Goal: Task Accomplishment & Management: Manage account settings

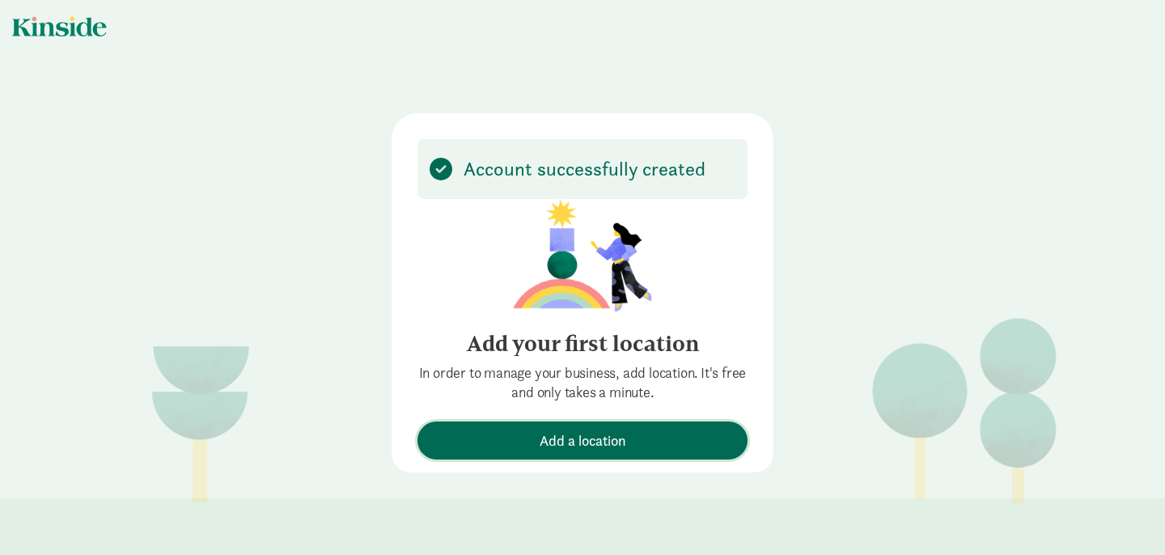
click at [601, 439] on span "Add a location" at bounding box center [583, 441] width 87 height 22
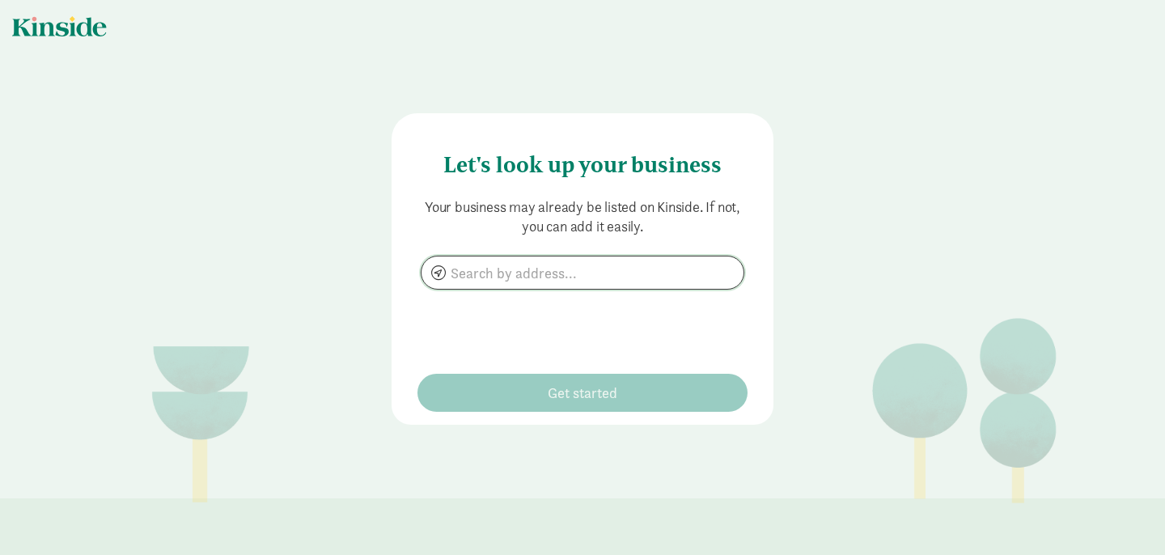
click at [477, 272] on input at bounding box center [583, 273] width 322 height 32
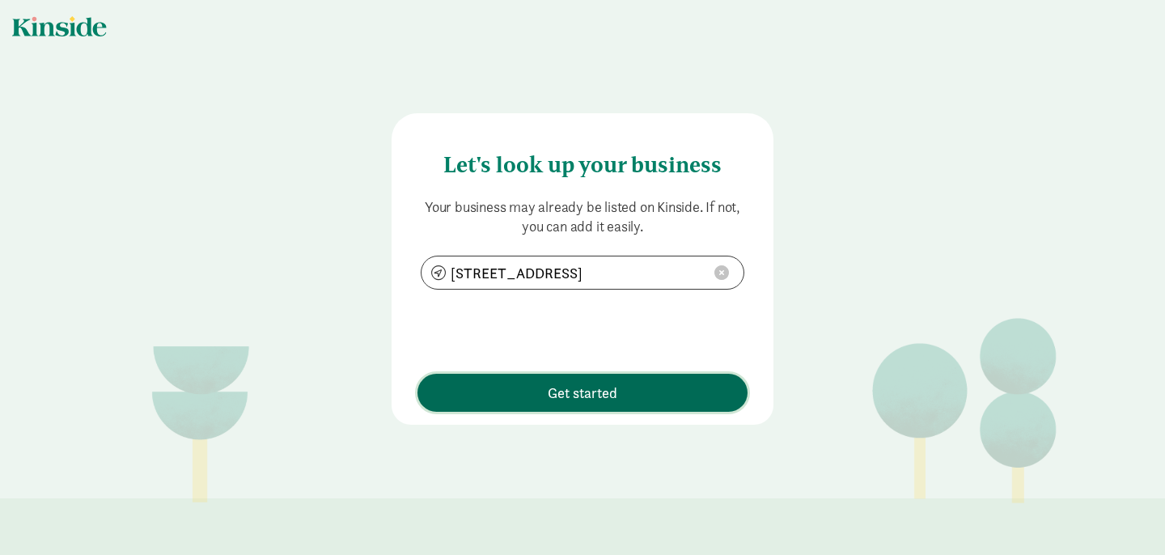
click at [545, 397] on span "Get started" at bounding box center [583, 393] width 314 height 22
type input "[STREET_ADDRESS]"
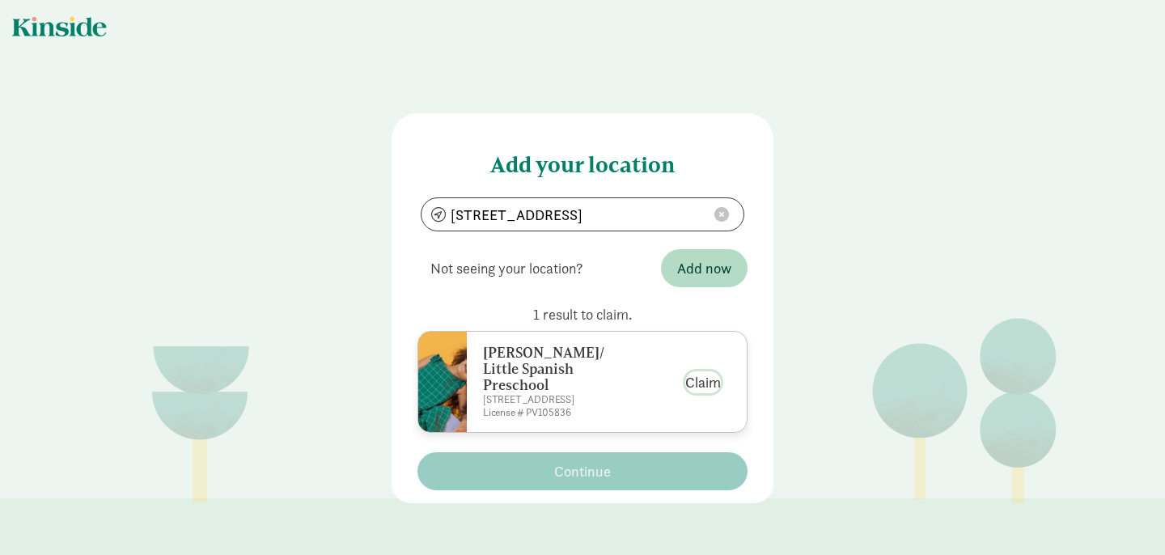
click at [702, 392] on button "Claim" at bounding box center [703, 382] width 36 height 22
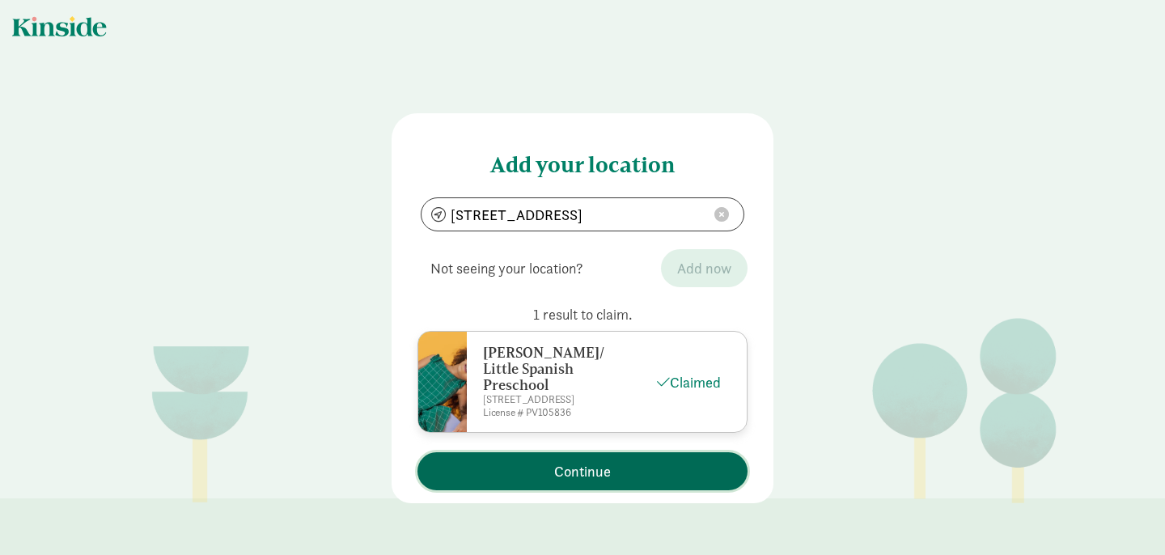
click at [593, 482] on span "Continue" at bounding box center [582, 471] width 57 height 22
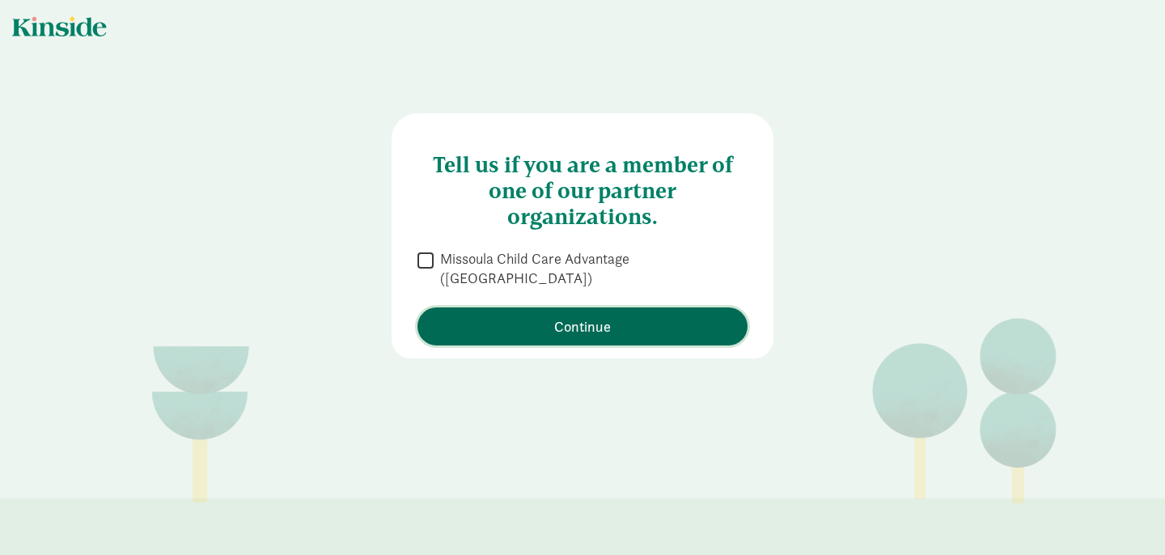
click at [571, 316] on span "Continue" at bounding box center [582, 327] width 57 height 22
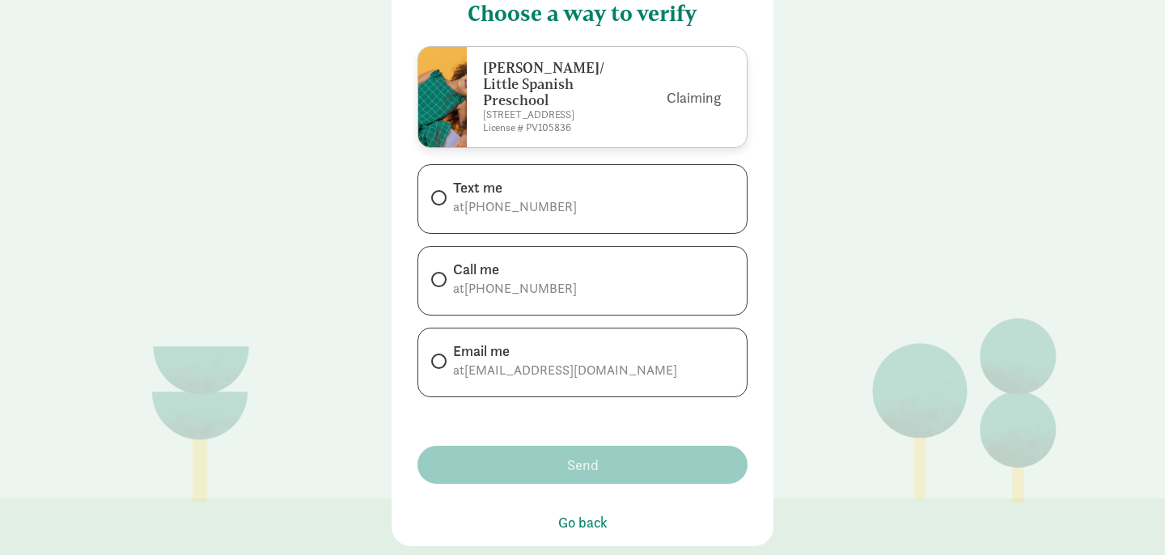
scroll to position [164, 0]
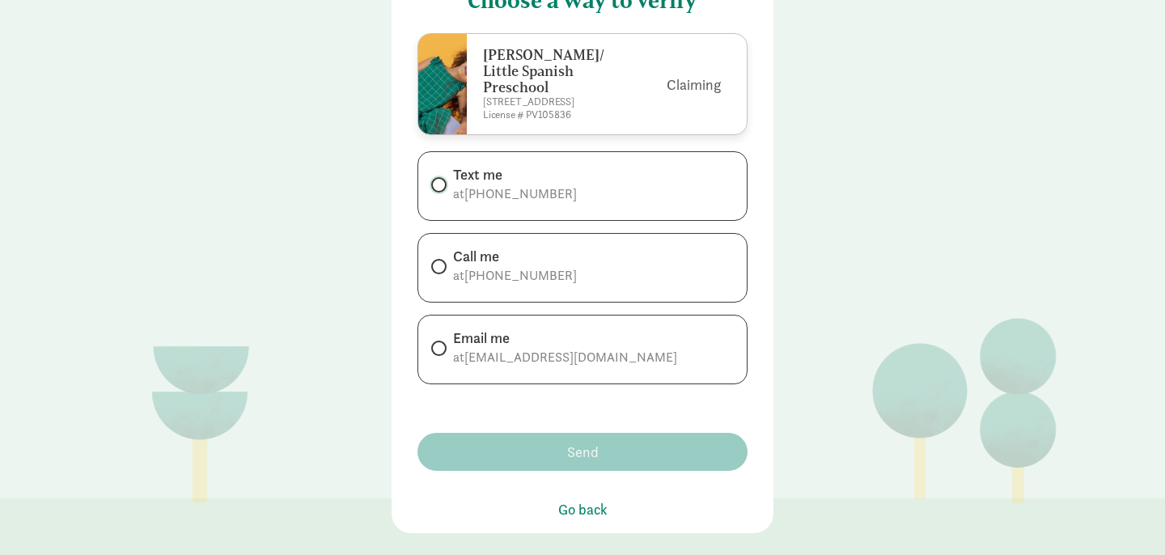
click at [441, 190] on input "Text me at [PHONE_NUMBER]" at bounding box center [436, 185] width 11 height 11
radio input "true"
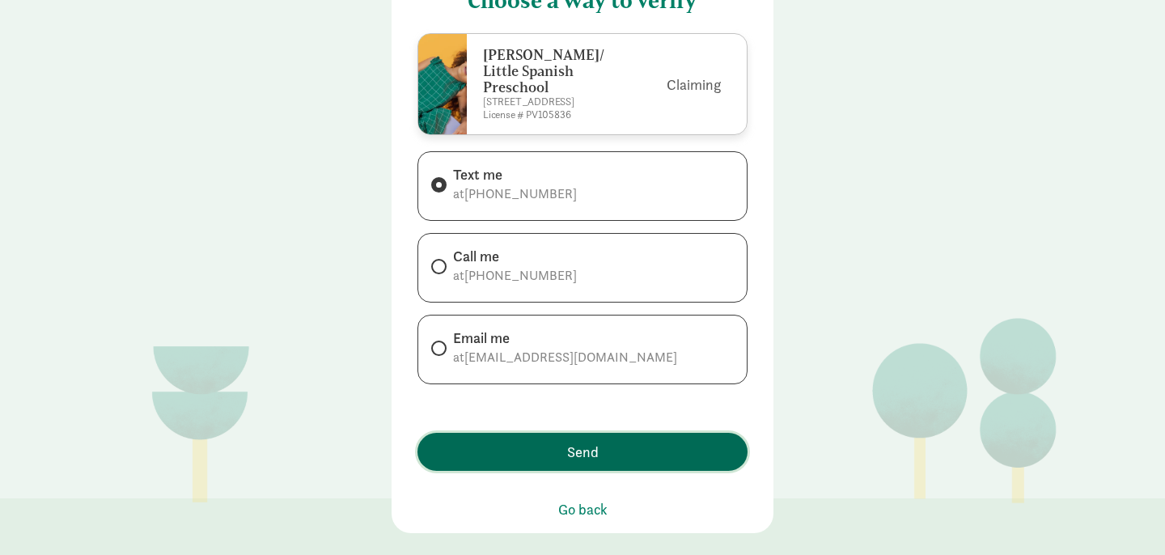
click at [593, 463] on span "Send" at bounding box center [583, 452] width 32 height 22
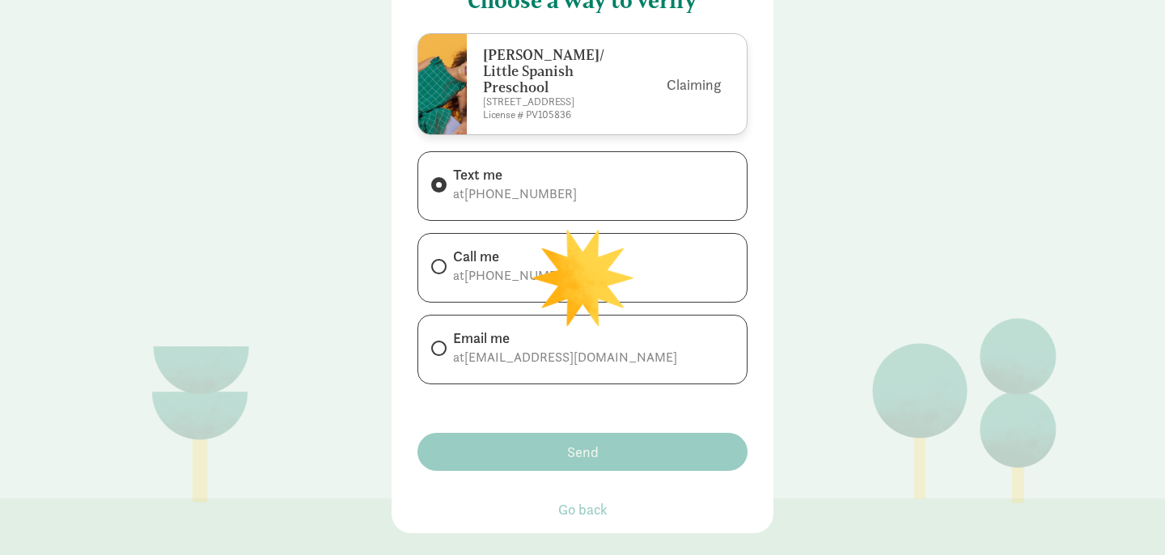
scroll to position [0, 0]
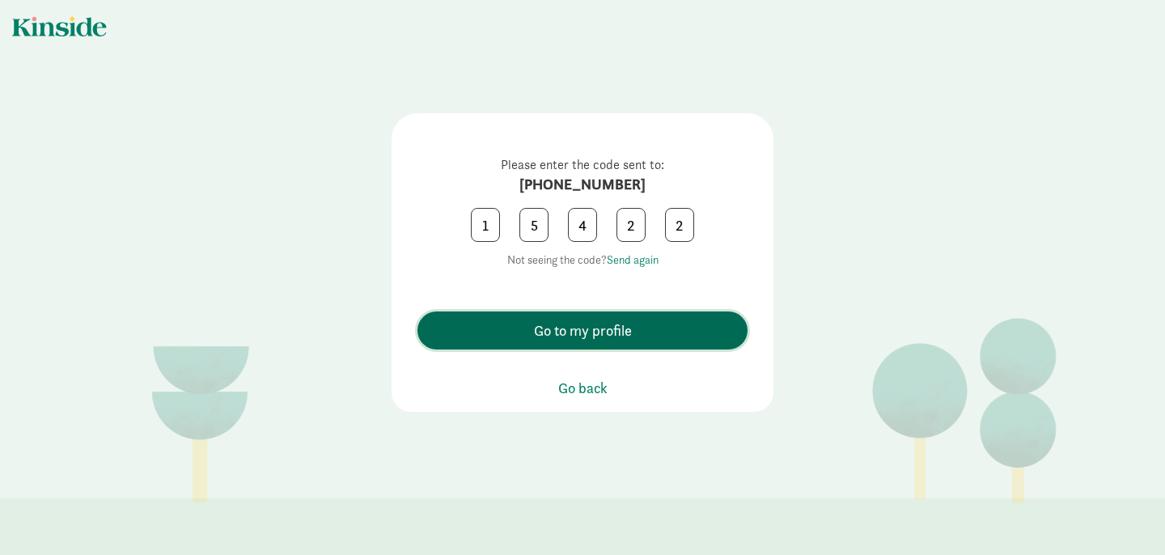
click at [630, 320] on span "Go to my profile" at bounding box center [583, 331] width 98 height 22
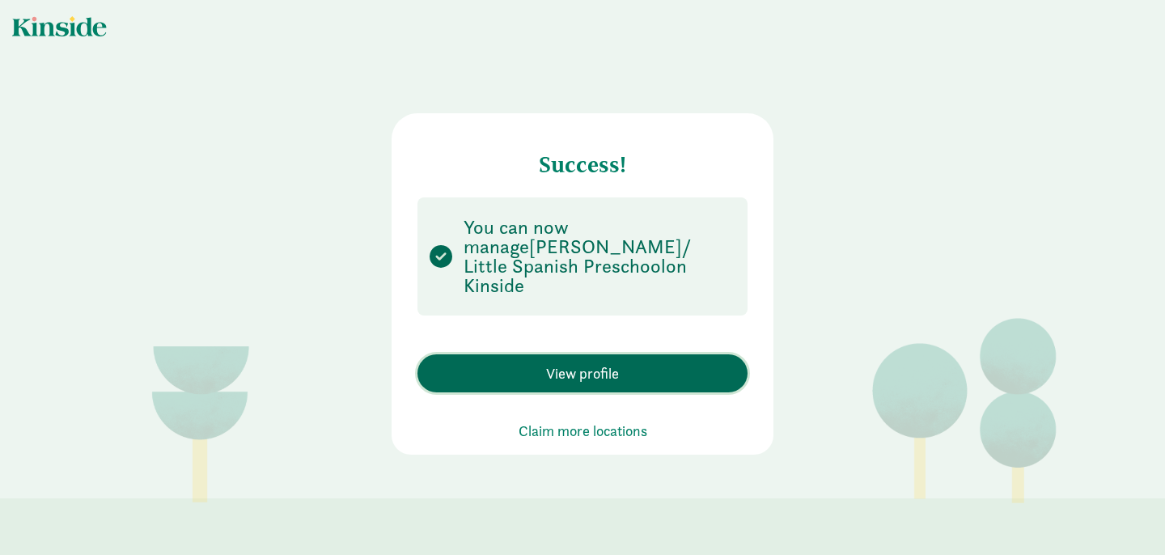
click at [598, 363] on span "View profile" at bounding box center [582, 374] width 73 height 22
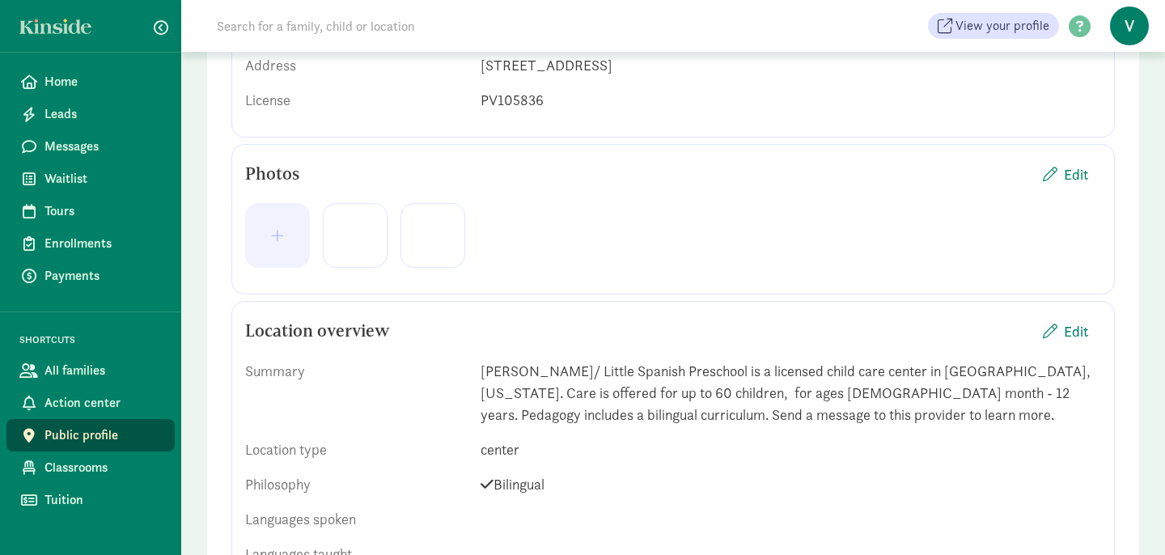
scroll to position [312, 0]
click at [1078, 335] on span "Edit" at bounding box center [1076, 331] width 24 height 22
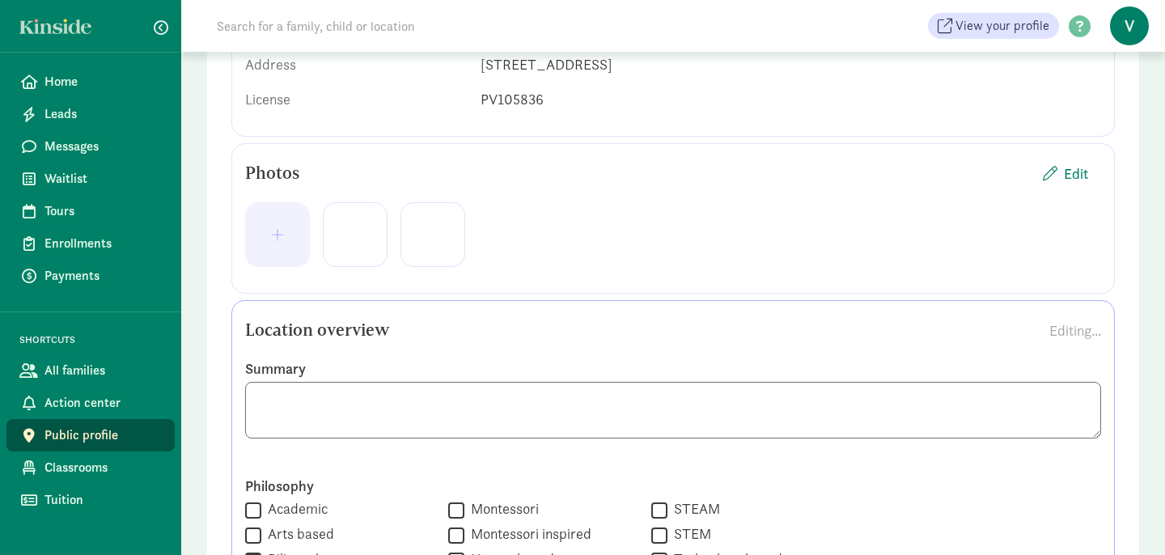
click at [681, 495] on label "Philosophy" at bounding box center [673, 486] width 856 height 19
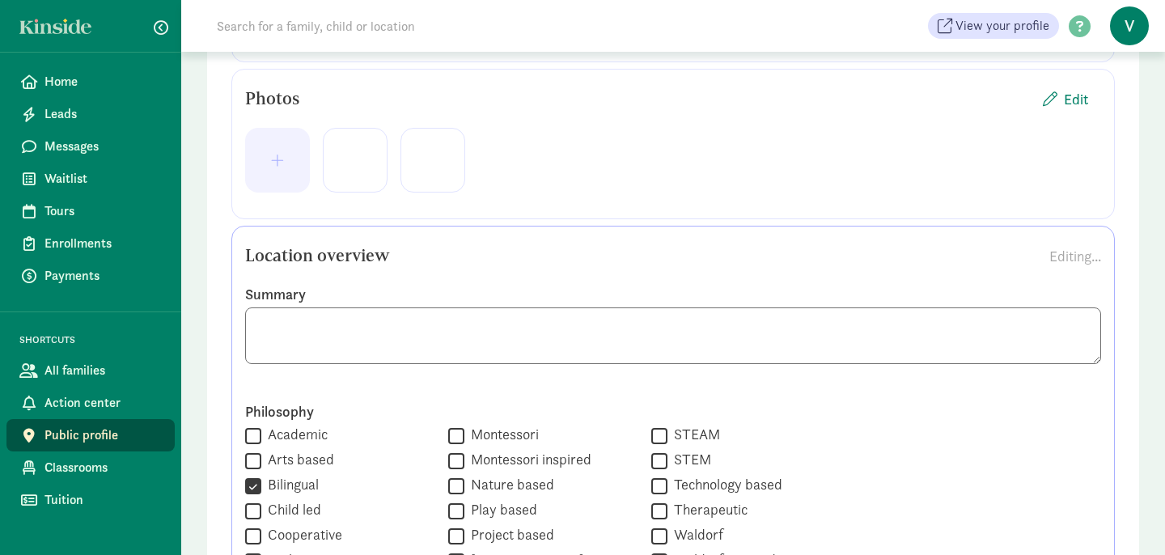
scroll to position [390, 0]
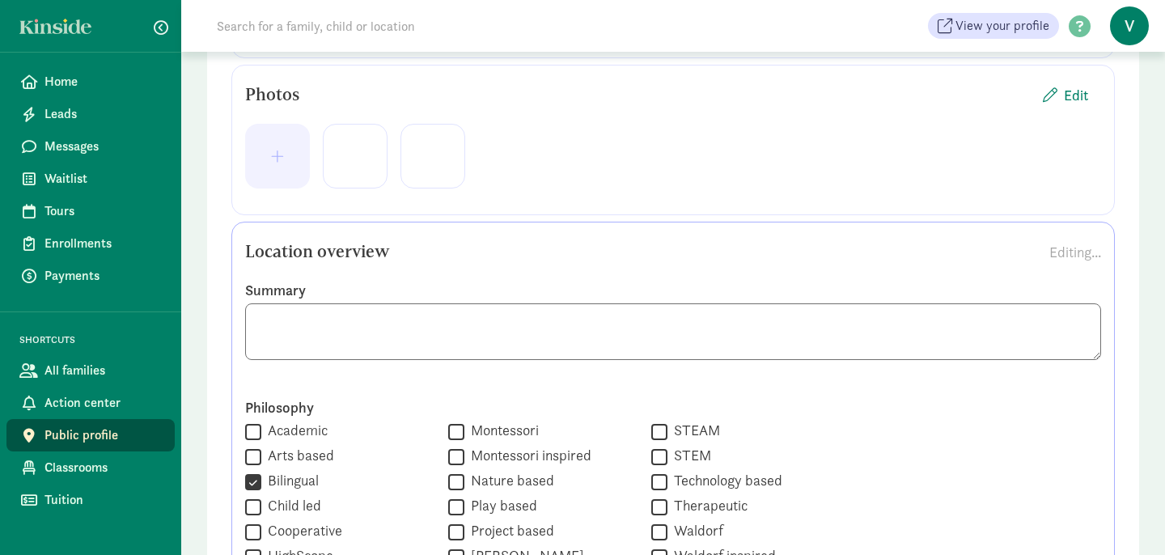
click at [296, 346] on textarea at bounding box center [673, 331] width 856 height 57
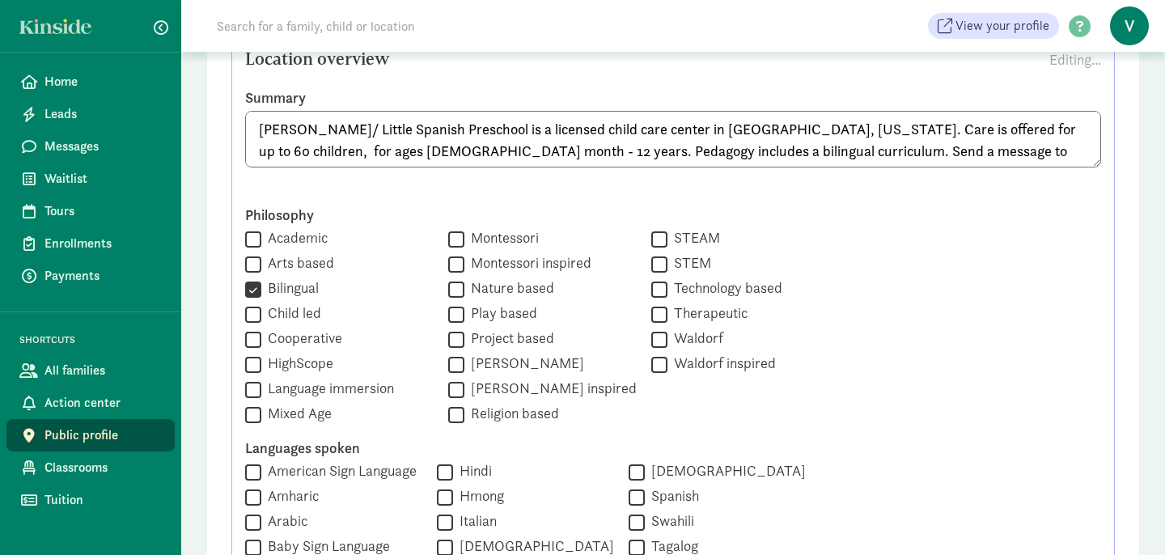
scroll to position [588, 0]
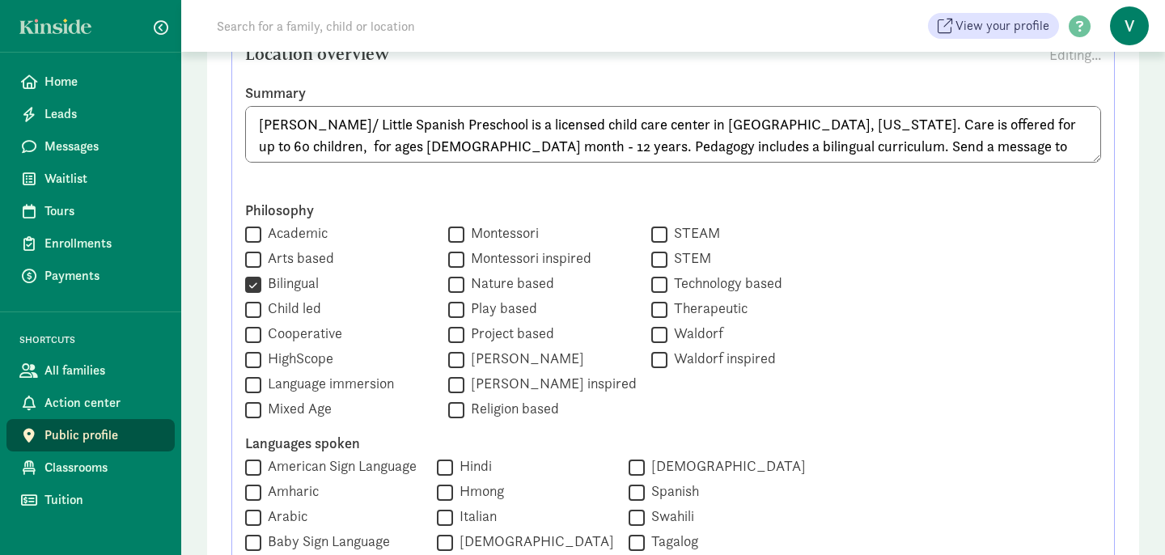
type textarea "Viviana Helvik/ Little Spanish Preschool is a licensed child care center in Boz…"
click at [254, 231] on input "Academic" at bounding box center [253, 234] width 16 height 22
checkbox input "false"
click at [253, 386] on input "Language immersion" at bounding box center [253, 385] width 16 height 22
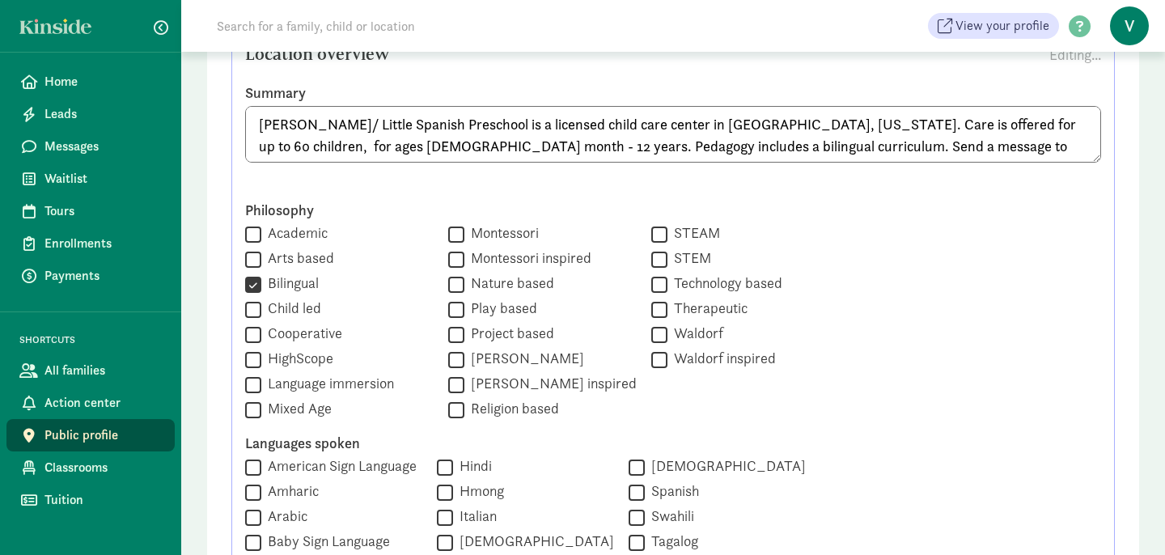
checkbox input "true"
click at [253, 416] on input "Mixed Age" at bounding box center [253, 410] width 16 height 22
checkbox input "true"
click at [448, 261] on input "Montessori inspired" at bounding box center [456, 259] width 16 height 22
checkbox input "true"
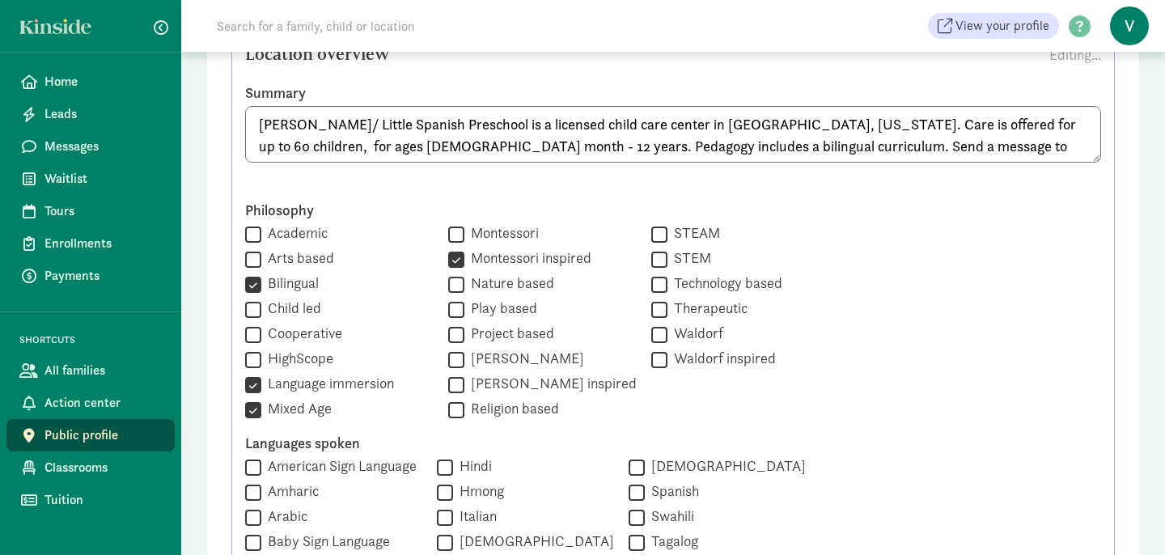
click at [448, 307] on input "Play based" at bounding box center [456, 310] width 16 height 22
checkbox input "true"
click at [448, 362] on input "Reggio Emilia" at bounding box center [456, 360] width 16 height 22
checkbox input "false"
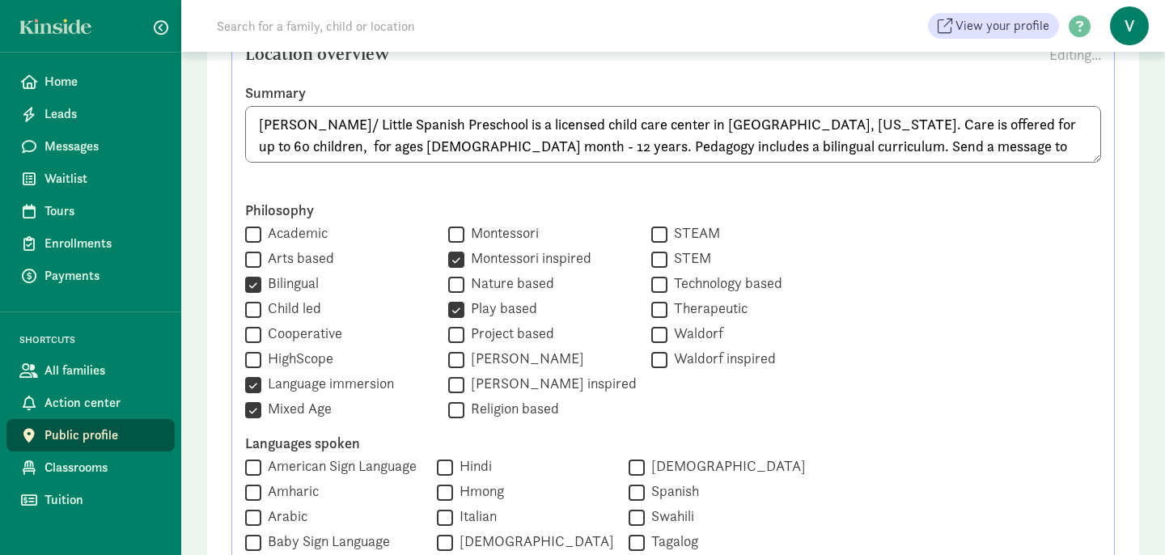
click at [448, 388] on input "[PERSON_NAME] inspired" at bounding box center [456, 385] width 16 height 22
checkbox input "true"
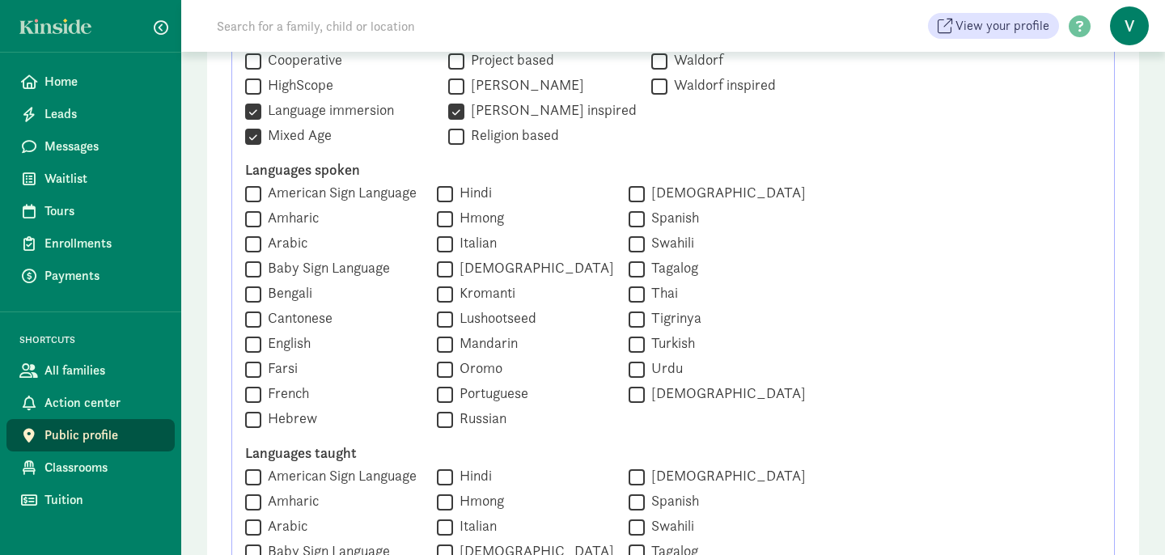
scroll to position [866, 0]
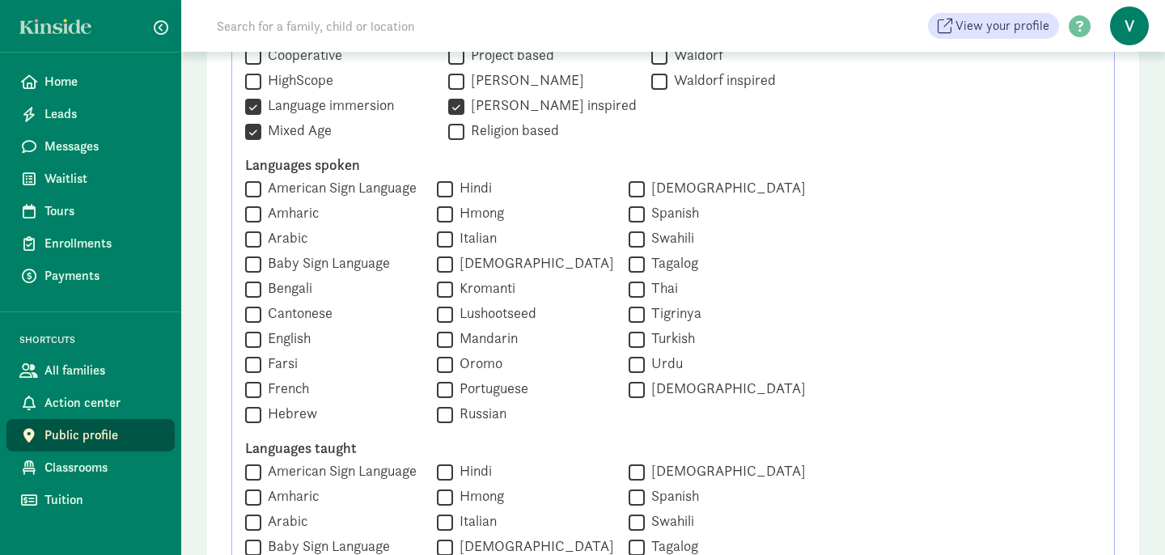
click at [631, 210] on input "Spanish" at bounding box center [637, 214] width 16 height 22
checkbox input "true"
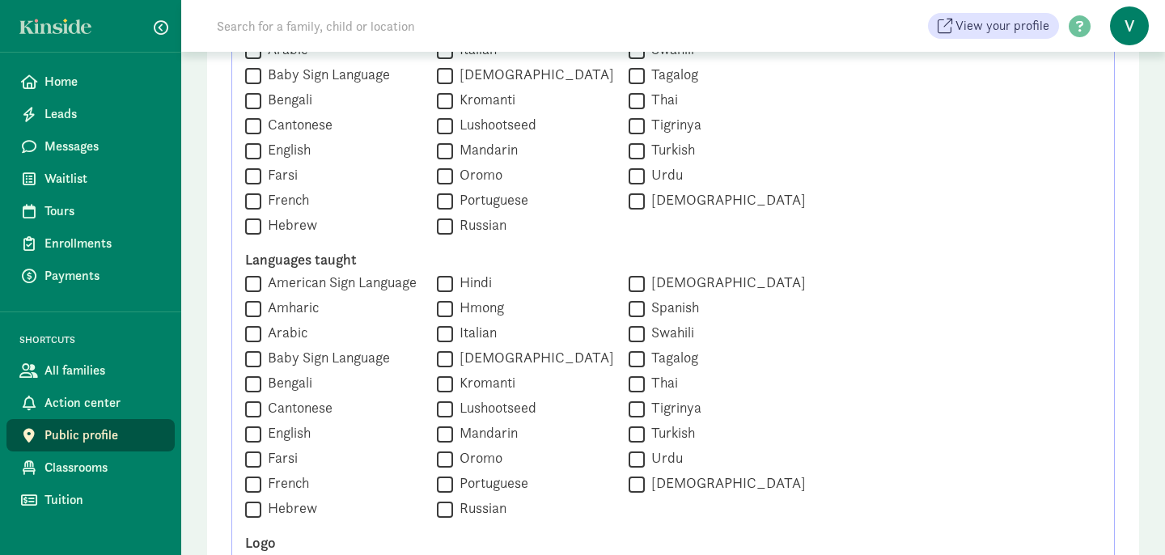
scroll to position [1062, 0]
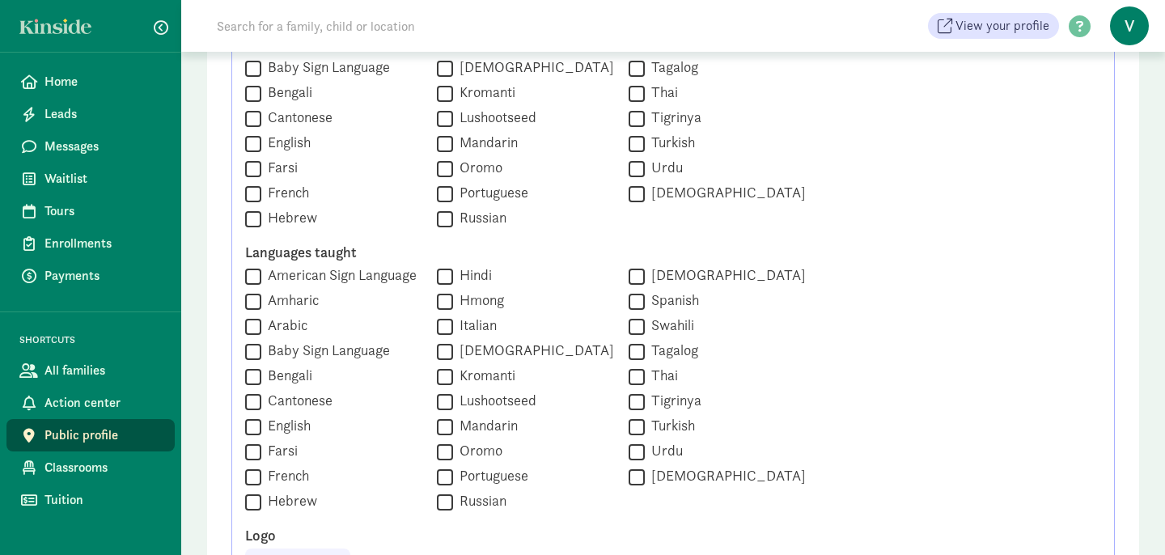
click at [253, 143] on input "English" at bounding box center [253, 144] width 16 height 22
checkbox input "true"
click at [261, 427] on input "English" at bounding box center [253, 427] width 16 height 22
checkbox input "true"
click at [632, 301] on input "Spanish" at bounding box center [637, 302] width 16 height 22
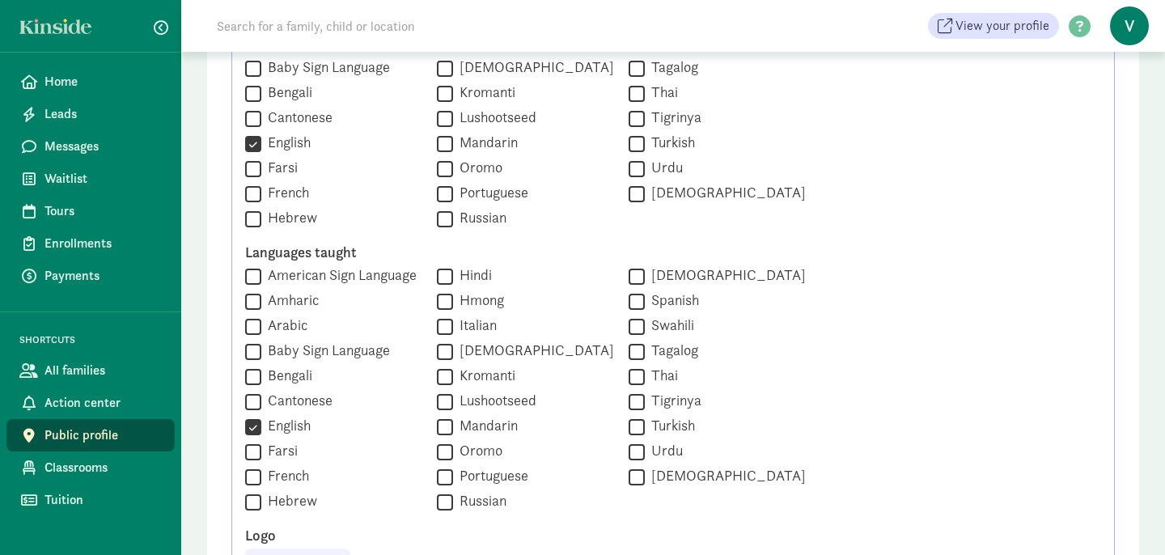
checkbox input "true"
click at [829, 340] on div "Languages taught  American Sign Language  Amharic  Arabic  Baby Sign Langua…" at bounding box center [673, 378] width 856 height 270
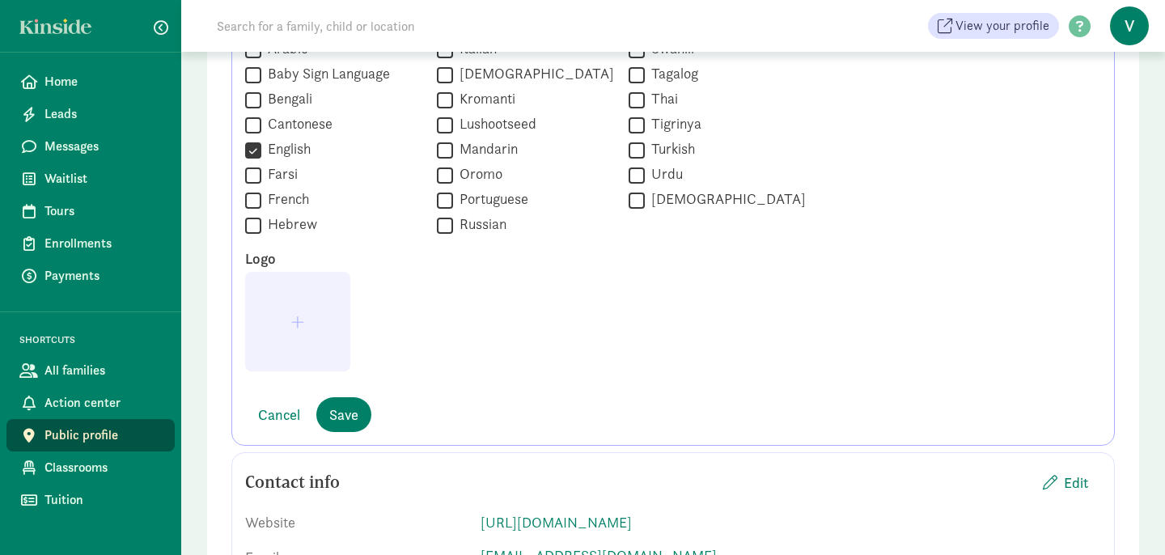
scroll to position [1344, 0]
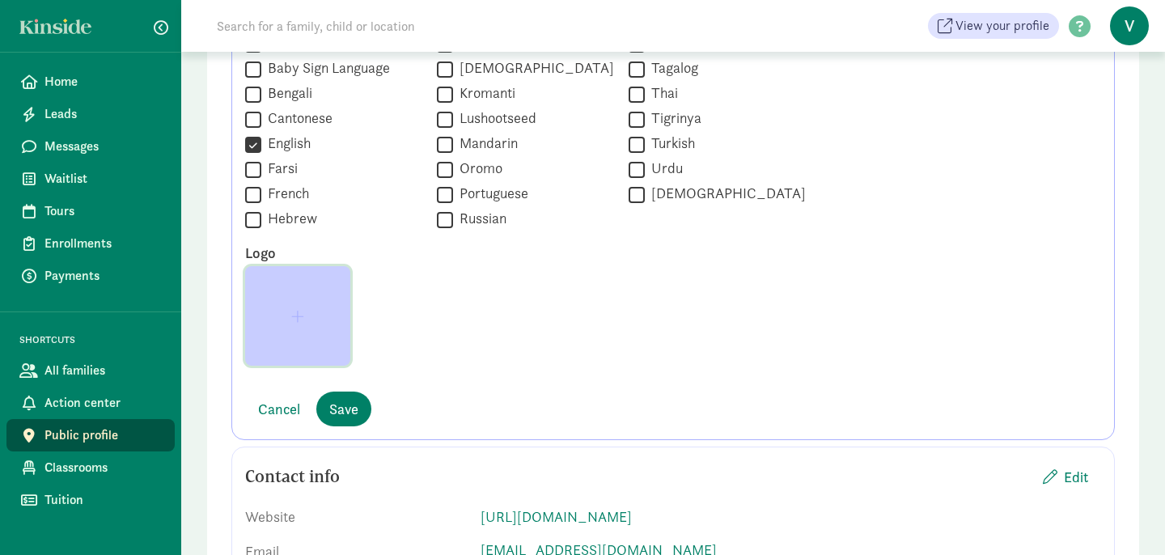
click at [291, 331] on button "button" at bounding box center [297, 316] width 105 height 100
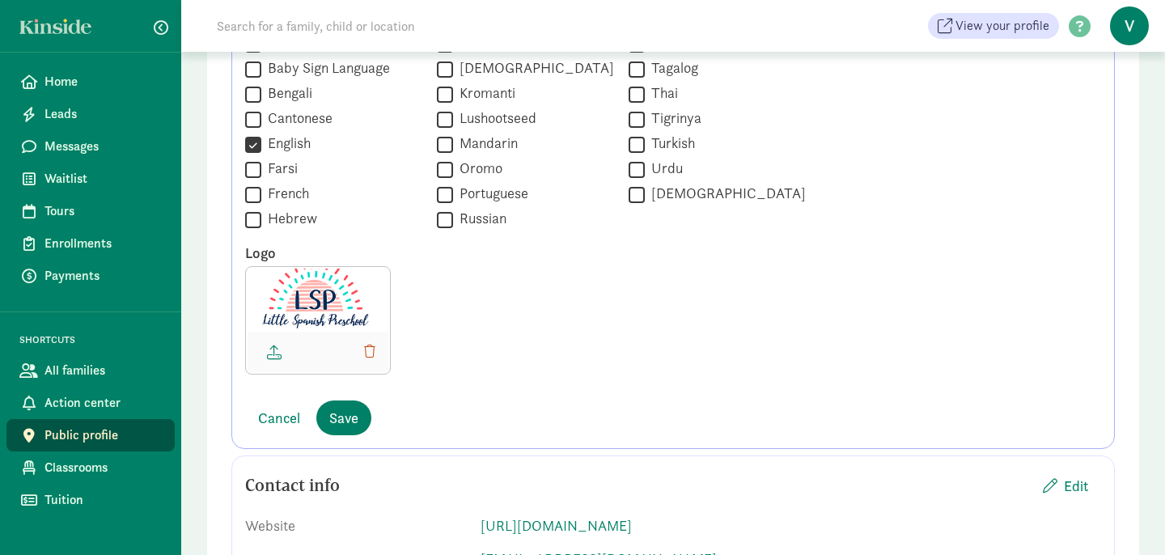
drag, startPoint x: 326, startPoint y: 303, endPoint x: 325, endPoint y: 326, distance: 23.5
click at [325, 326] on div at bounding box center [318, 300] width 141 height 63
click at [343, 419] on span "Save" at bounding box center [343, 418] width 29 height 22
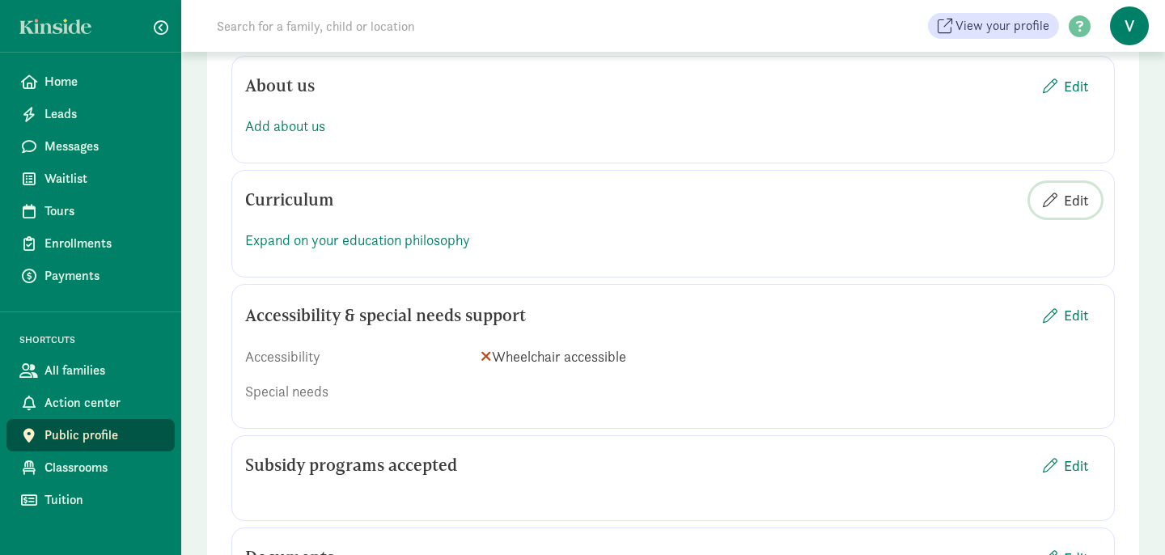
click at [1081, 197] on span "Edit" at bounding box center [1076, 200] width 24 height 22
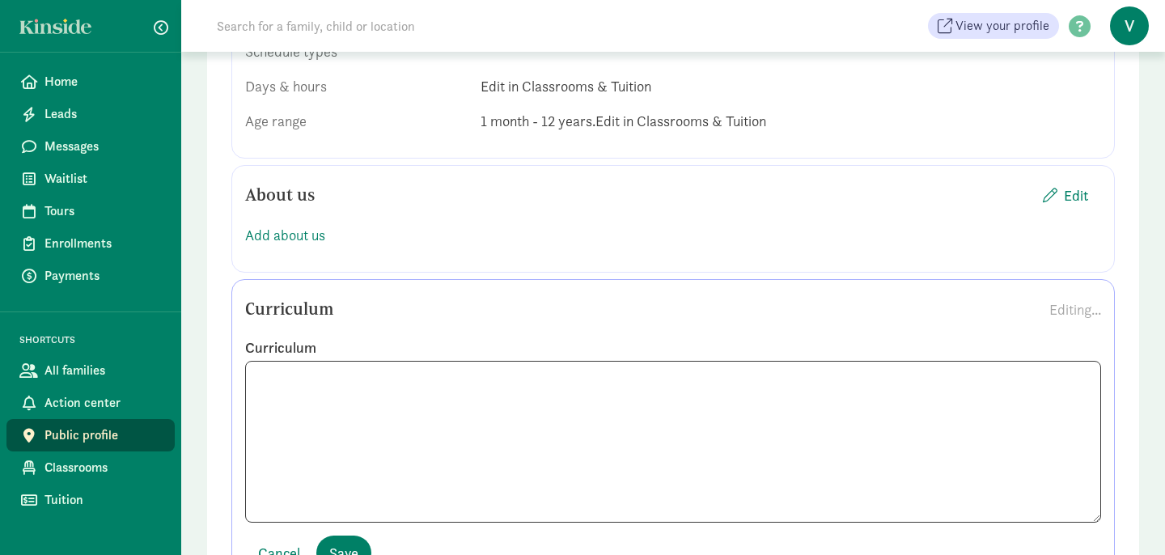
scroll to position [1236, 0]
click at [323, 422] on textarea at bounding box center [673, 441] width 856 height 162
paste textarea "Our Curriculum Our school curriculum will include math, literacy (English/Spani…"
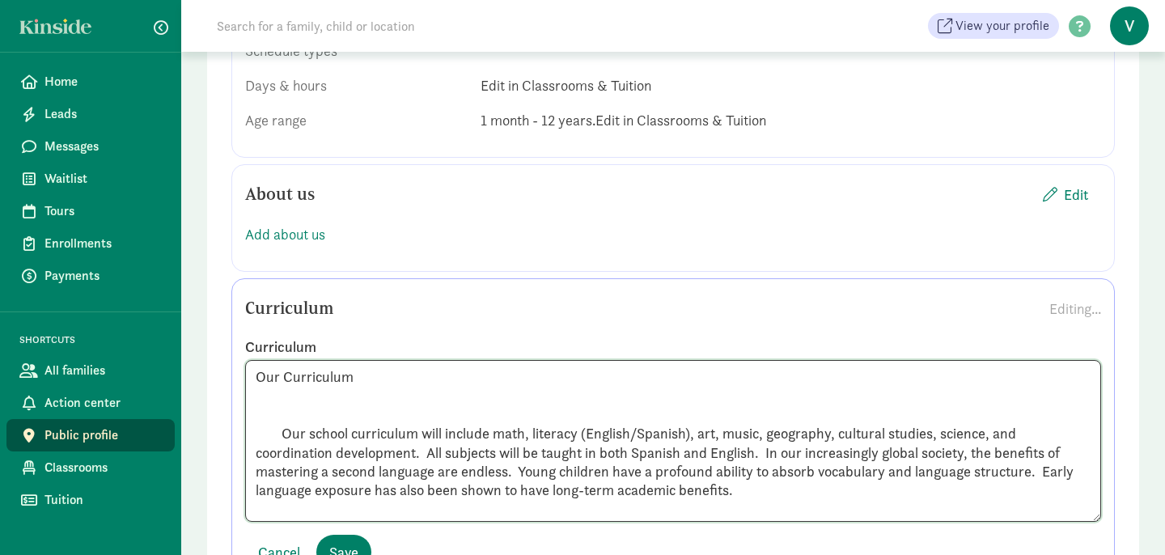
click at [279, 410] on textarea "Our Curriculum Our school curriculum will include math, literacy (English/Spani…" at bounding box center [673, 441] width 856 height 162
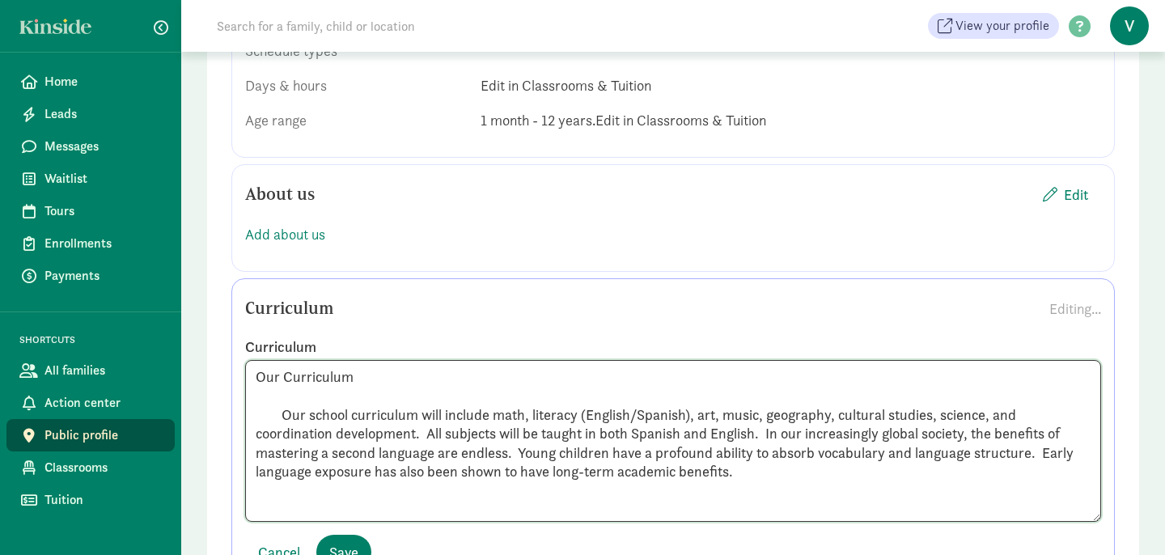
click at [355, 374] on textarea "Our Curriculum Our school curriculum will include math, literacy (English/Spani…" at bounding box center [673, 441] width 856 height 162
click at [353, 374] on textarea "Our Curriculum Our school curriculum will include math, literacy (English/Spani…" at bounding box center [673, 441] width 856 height 162
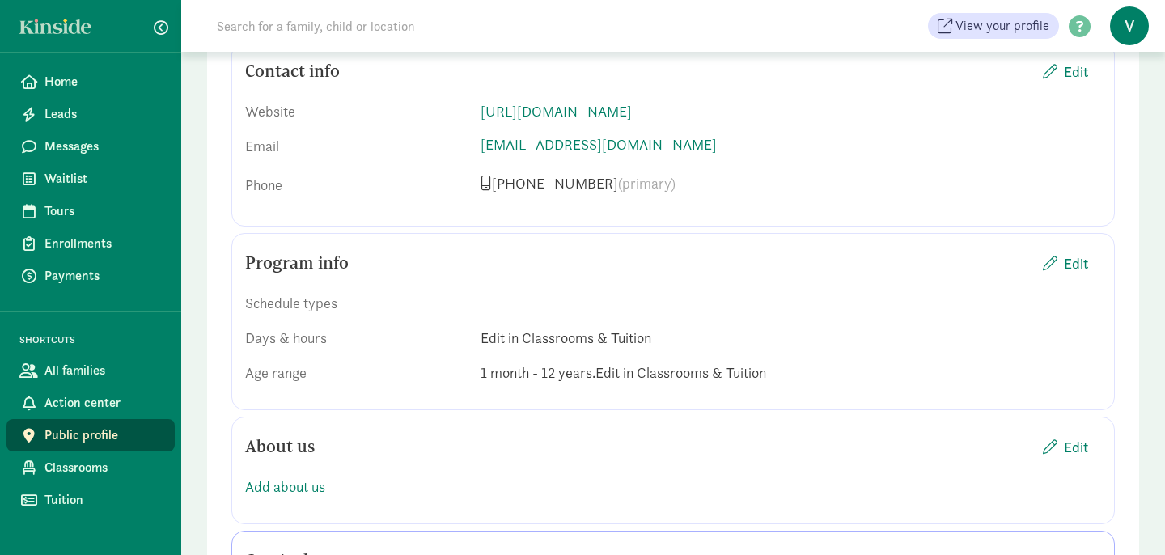
scroll to position [985, 0]
type textarea "Our school curriculum will include math, literacy (English/Spanish), art, music…"
click at [1071, 261] on span "Edit" at bounding box center [1076, 262] width 24 height 22
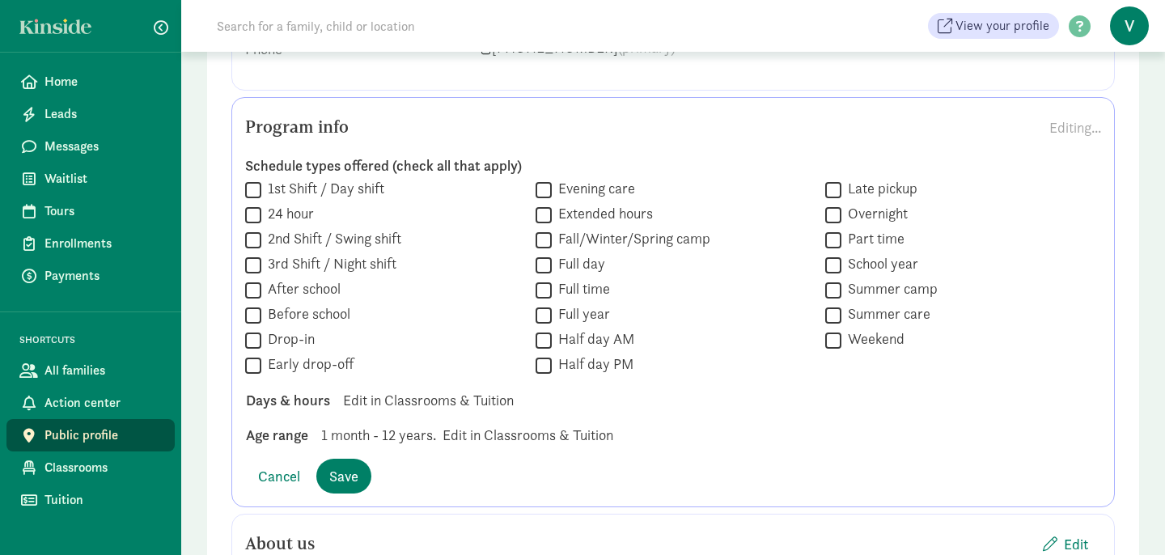
scroll to position [1122, 0]
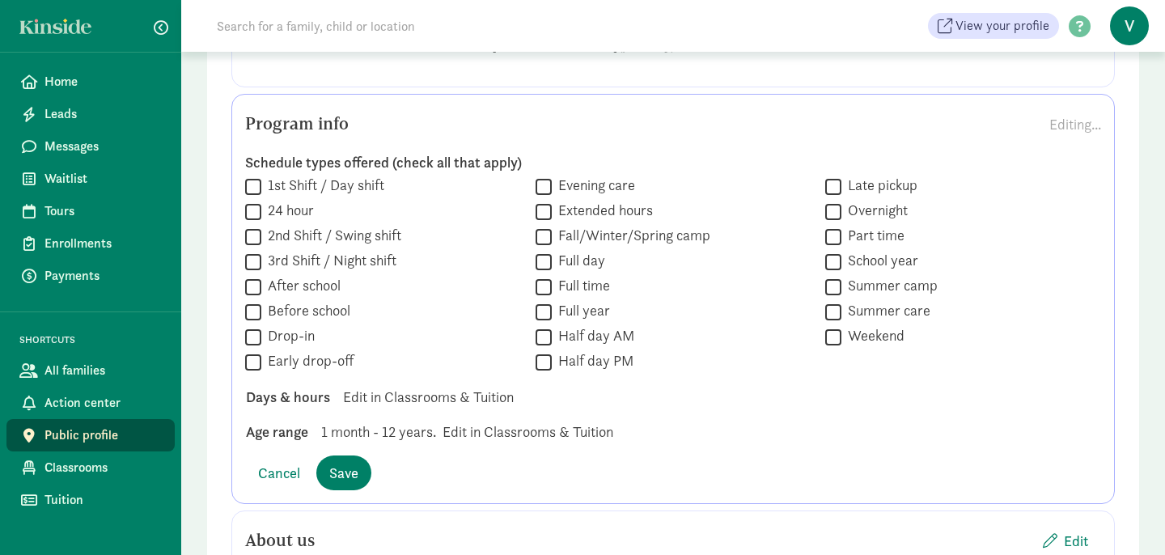
click at [543, 261] on input "Full day" at bounding box center [544, 262] width 16 height 22
checkbox input "true"
click at [334, 469] on span "Save" at bounding box center [343, 473] width 29 height 22
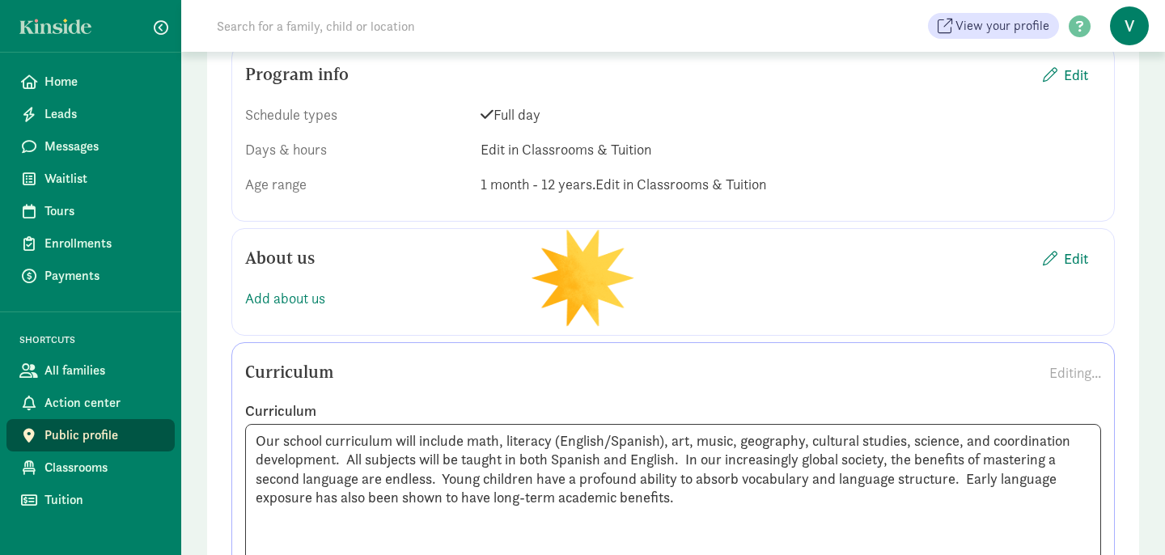
scroll to position [1176, 0]
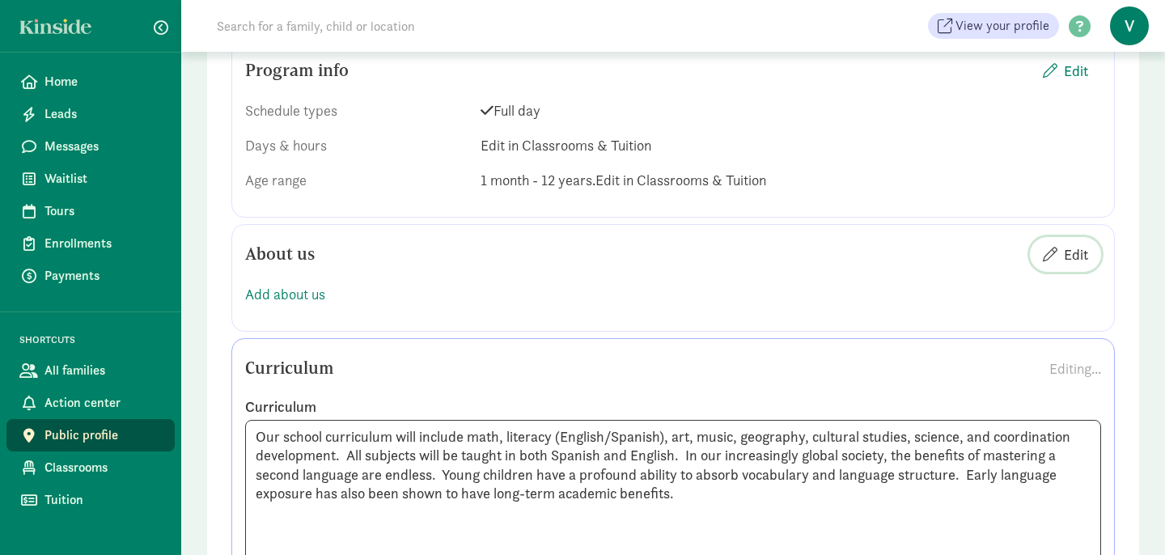
click at [1080, 255] on span "Edit" at bounding box center [1076, 255] width 24 height 22
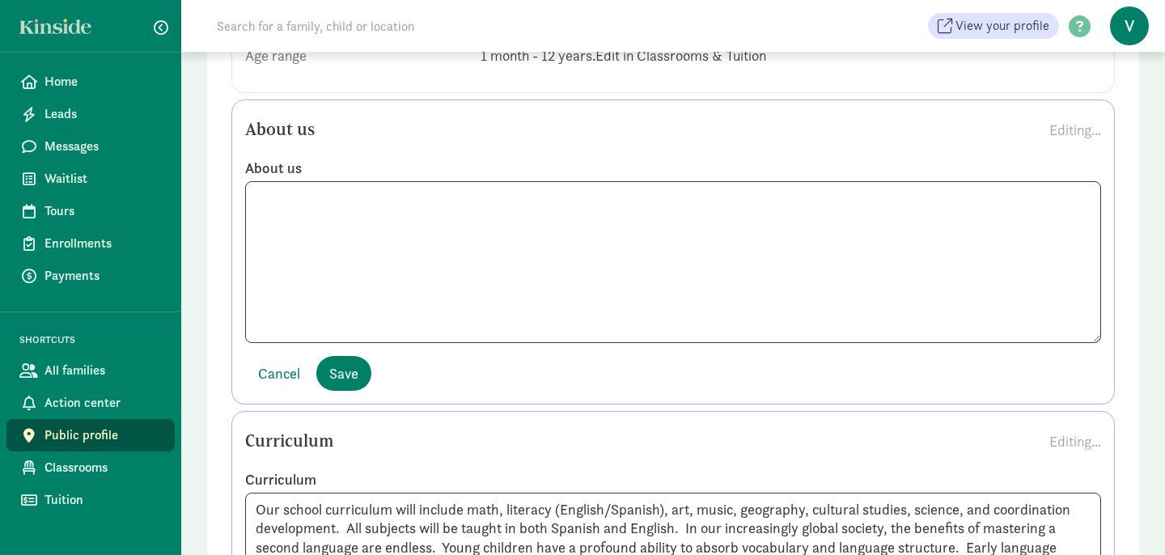
scroll to position [1302, 0]
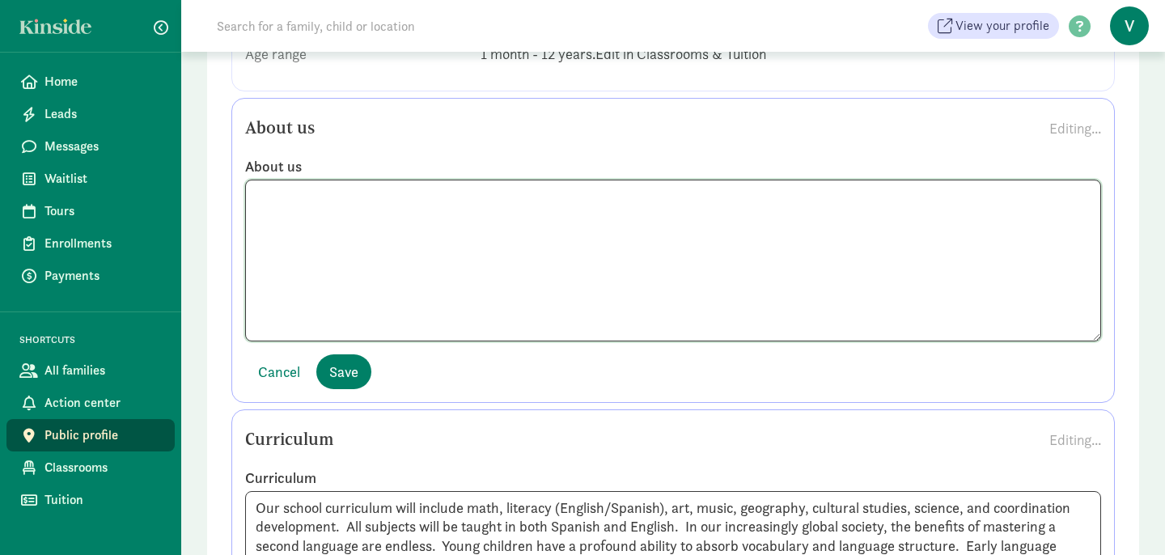
click at [302, 219] on textarea at bounding box center [673, 261] width 856 height 162
paste textarea "Mission Statement: Our mission is to provide a safe and nurturing early learnin…"
type textarea "Mission Statement: Our mission is to provide a safe and nurturing early learnin…"
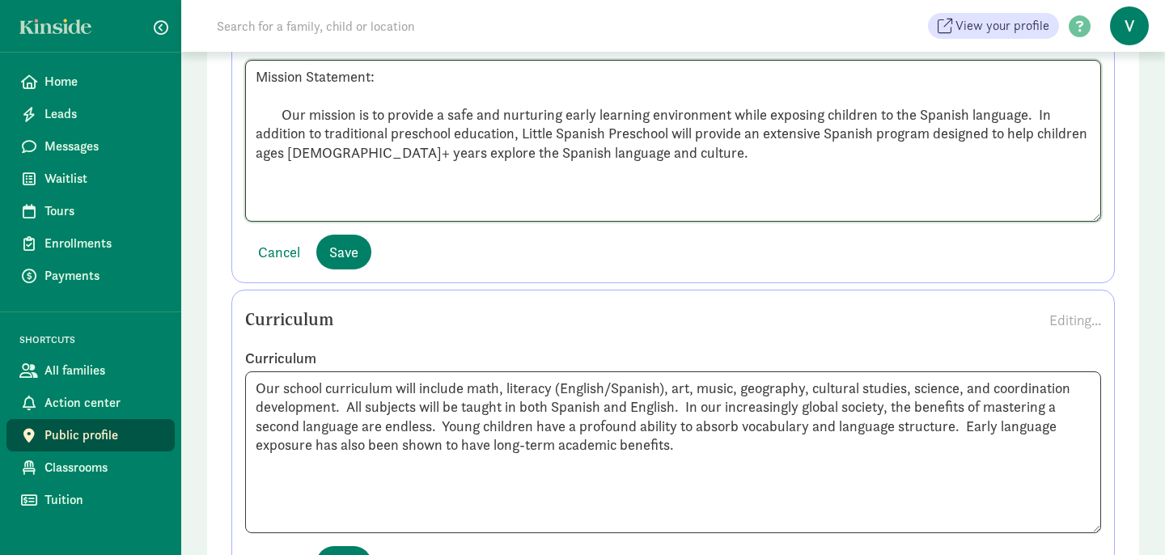
scroll to position [1421, 0]
click at [353, 254] on span "Save" at bounding box center [343, 253] width 29 height 22
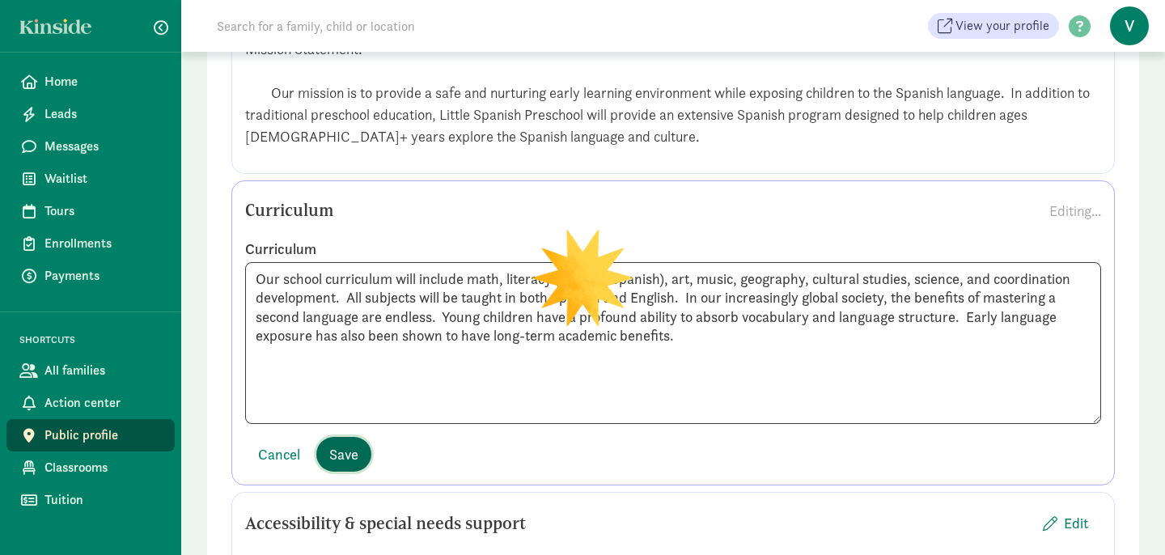
click at [343, 452] on span "Save" at bounding box center [343, 454] width 29 height 22
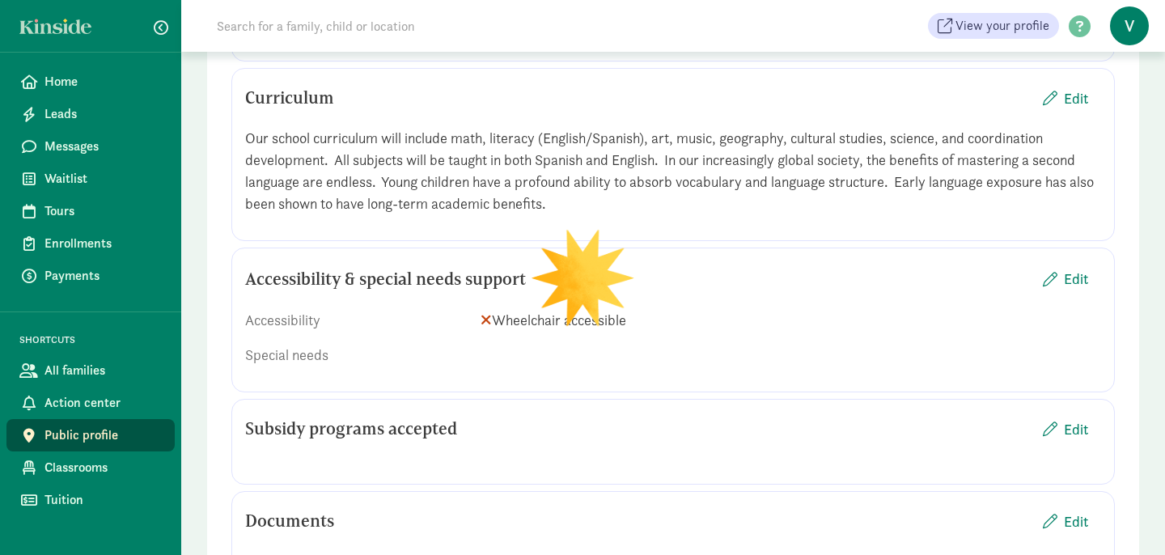
scroll to position [1538, 0]
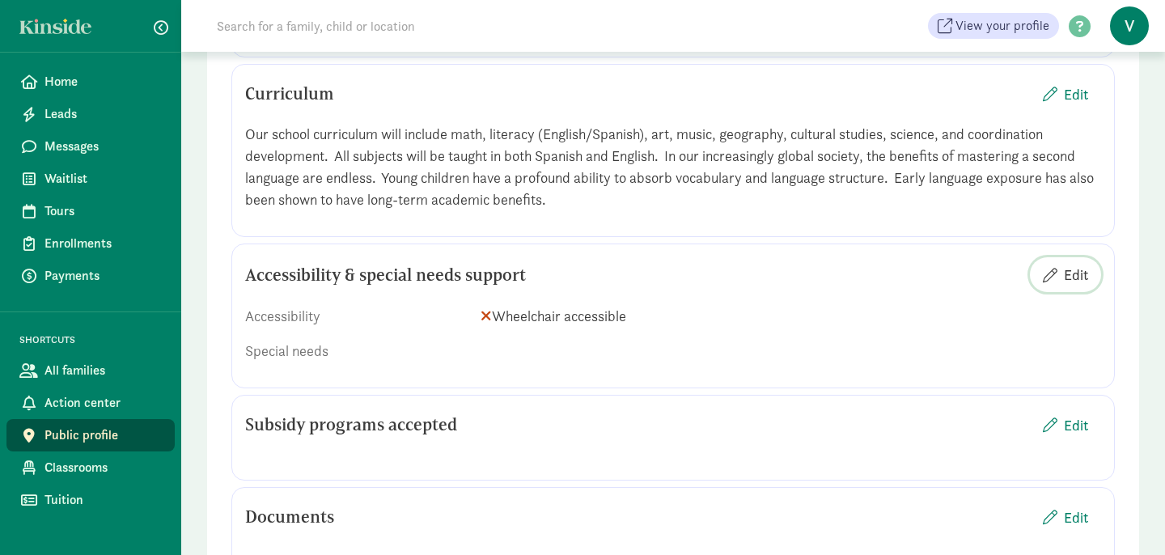
click at [1067, 286] on span "Edit" at bounding box center [1076, 275] width 24 height 22
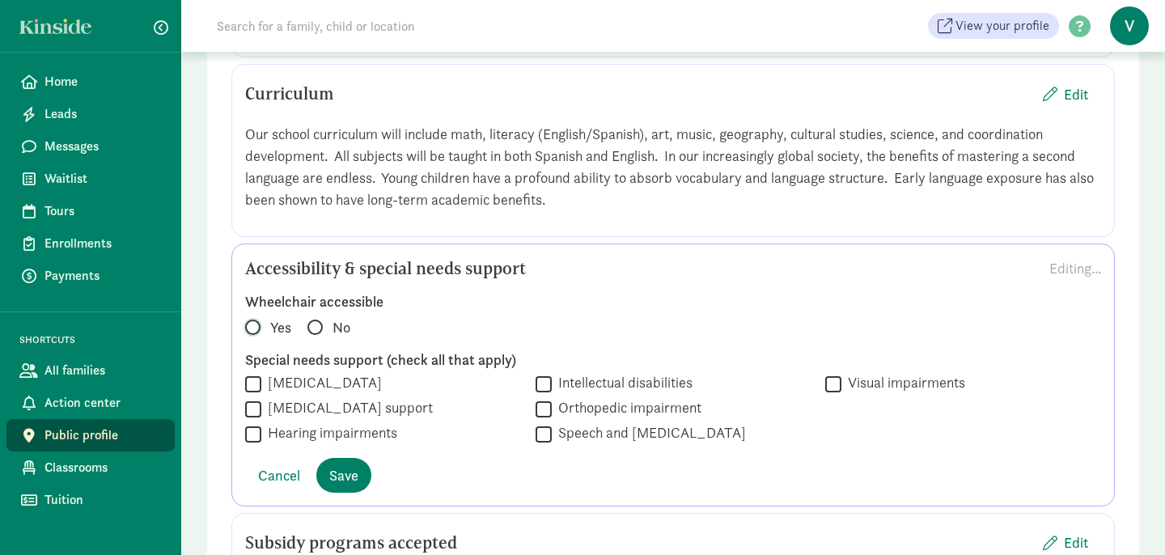
click at [251, 325] on input "Yes" at bounding box center [250, 320] width 11 height 11
radio input "true"
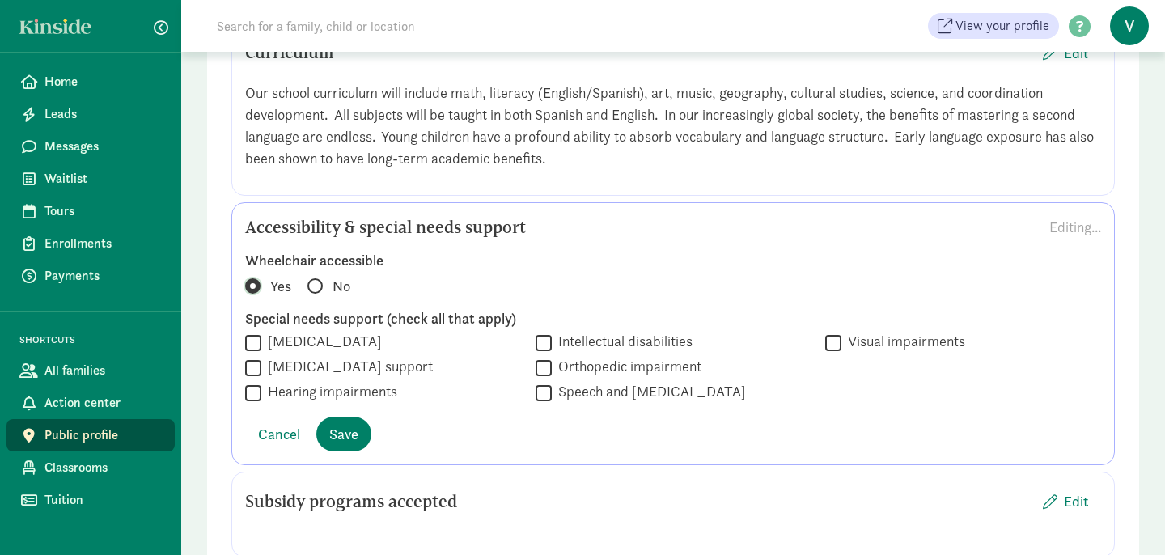
scroll to position [1580, 0]
click at [348, 444] on span "Save" at bounding box center [343, 433] width 29 height 22
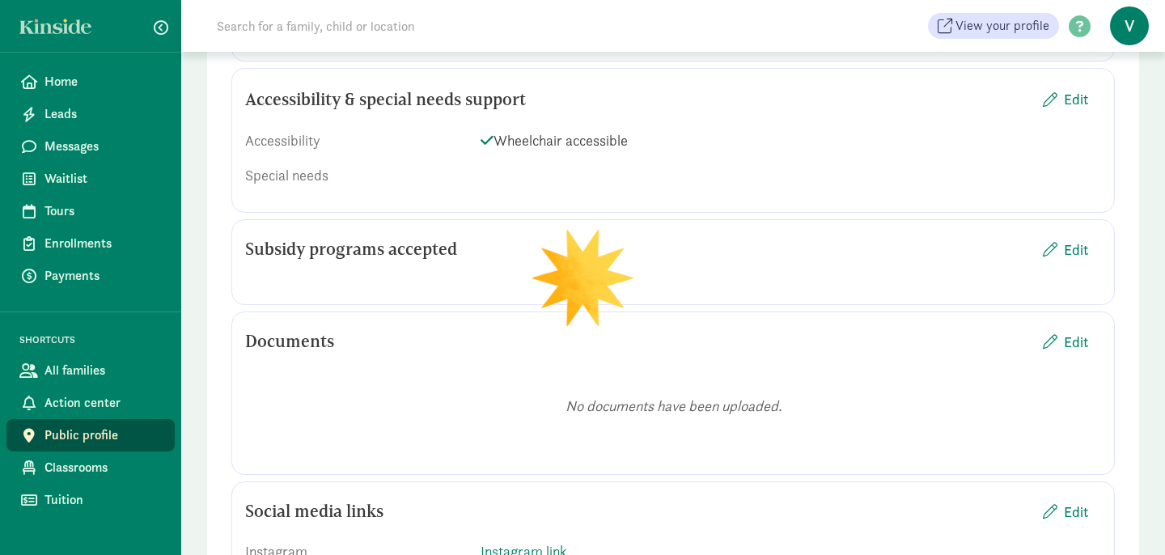
scroll to position [1717, 0]
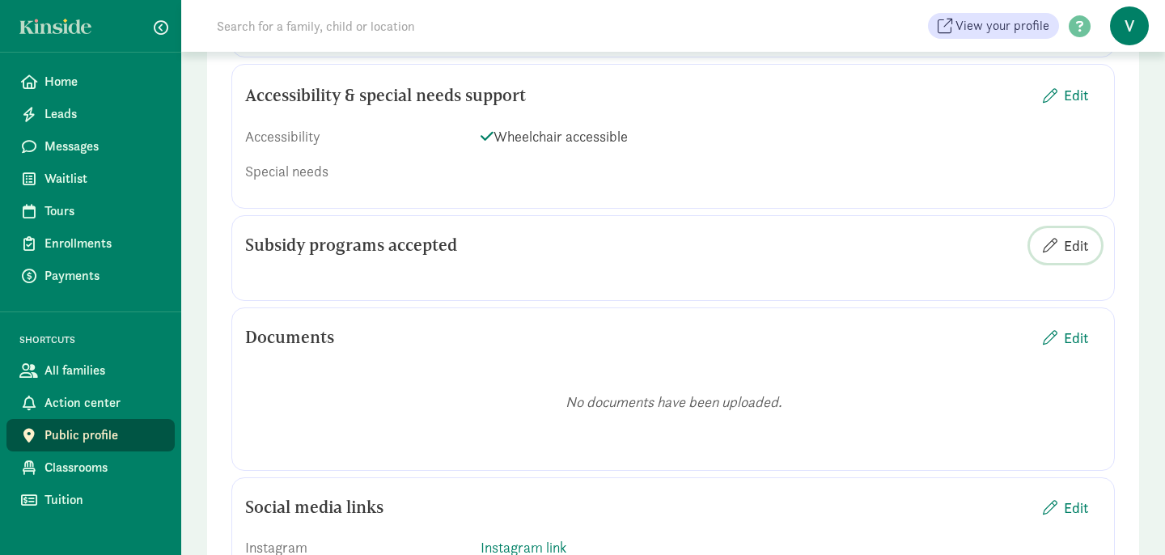
click at [1083, 257] on span "Edit" at bounding box center [1076, 246] width 24 height 22
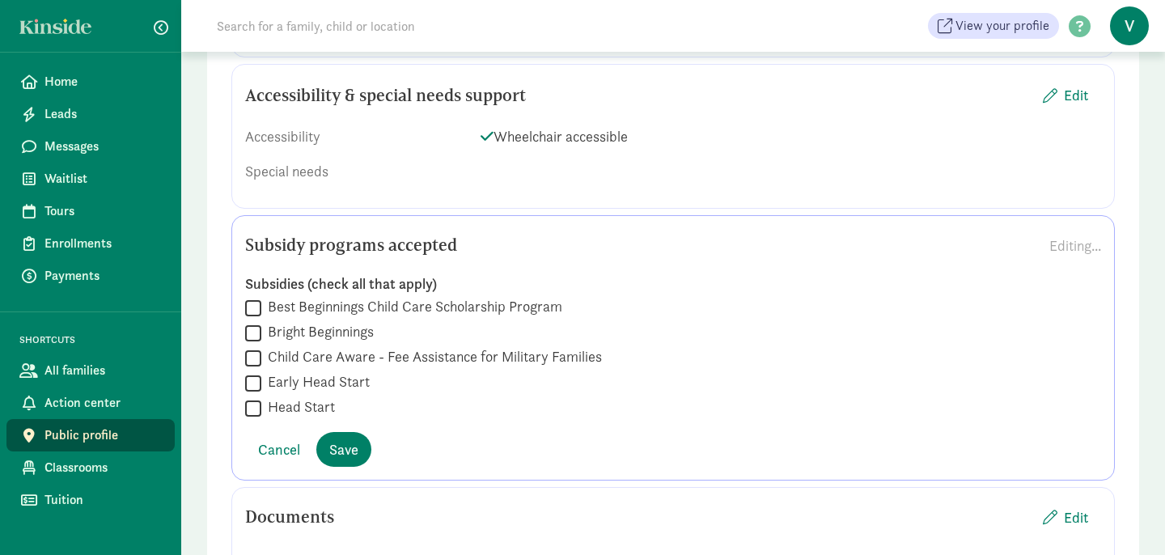
click at [256, 319] on input "Best Beginnings Child Care Scholarship Program" at bounding box center [253, 308] width 16 height 22
checkbox input "true"
click at [251, 344] on input "Bright Beginnings" at bounding box center [253, 333] width 16 height 22
click at [257, 344] on input "Bright Beginnings" at bounding box center [253, 333] width 16 height 22
checkbox input "false"
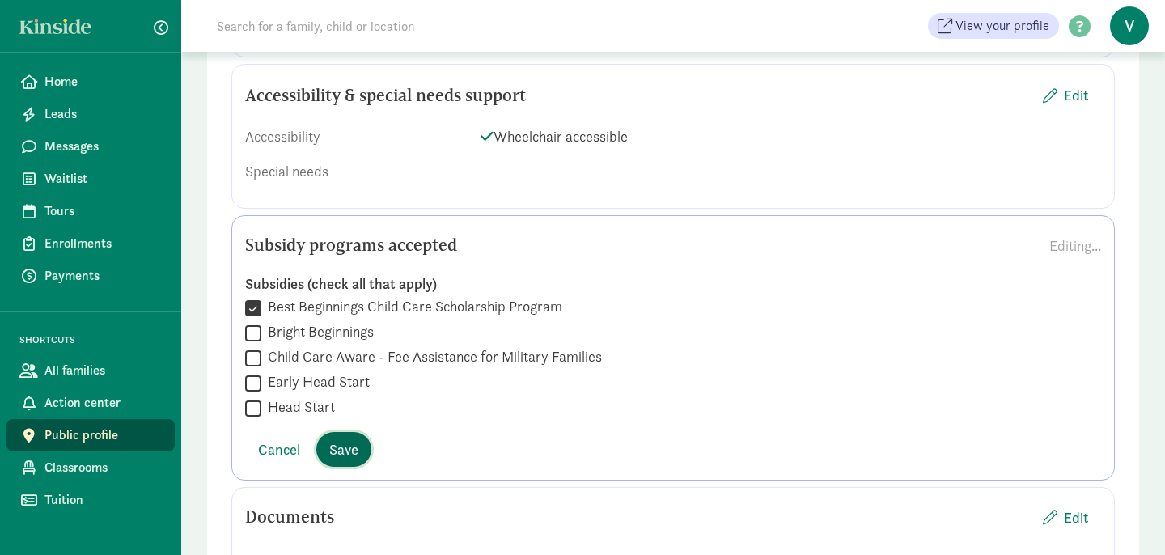
click at [348, 460] on span "Save" at bounding box center [343, 450] width 29 height 22
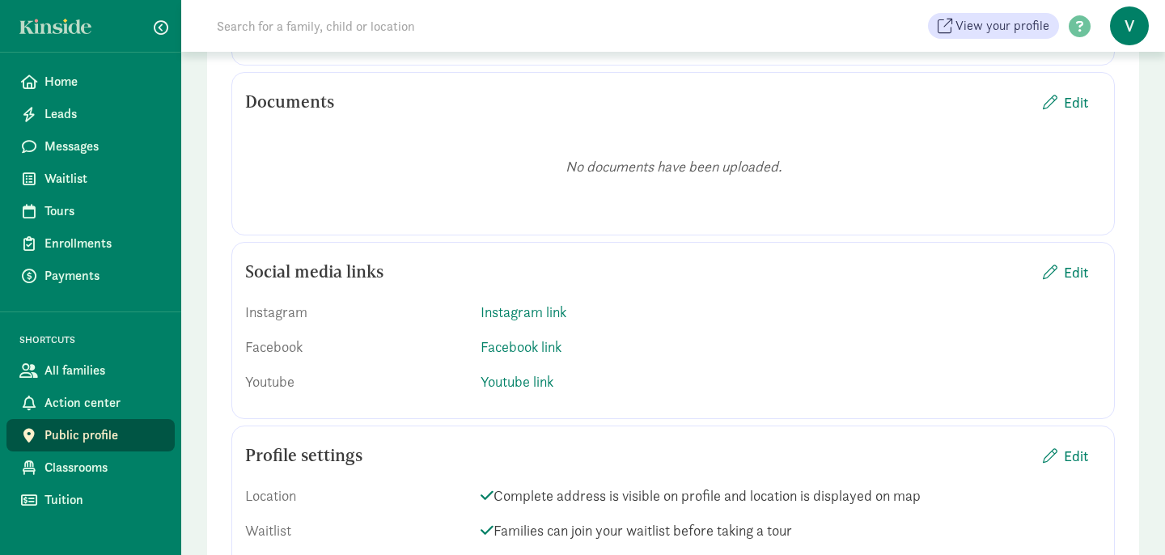
scroll to position [1975, 0]
click at [1083, 282] on span "Edit" at bounding box center [1076, 272] width 24 height 22
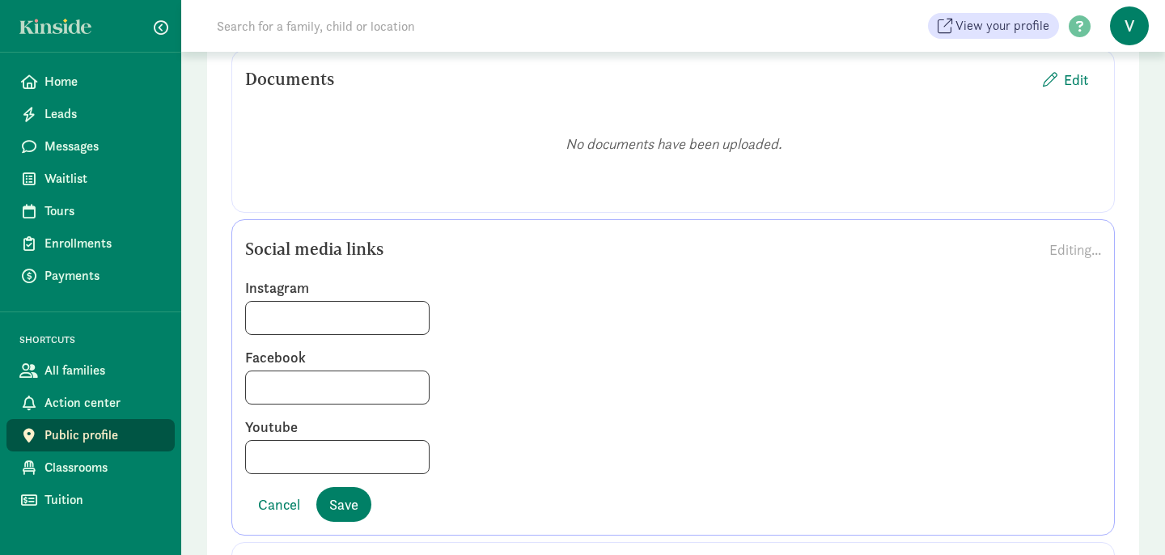
scroll to position [2000, 0]
click at [291, 401] on input at bounding box center [337, 385] width 183 height 32
paste input "https://www.facebook.com/LittleSpanishPreschool/"
type input "https://www.facebook.com/LittleSpanishPreschool/"
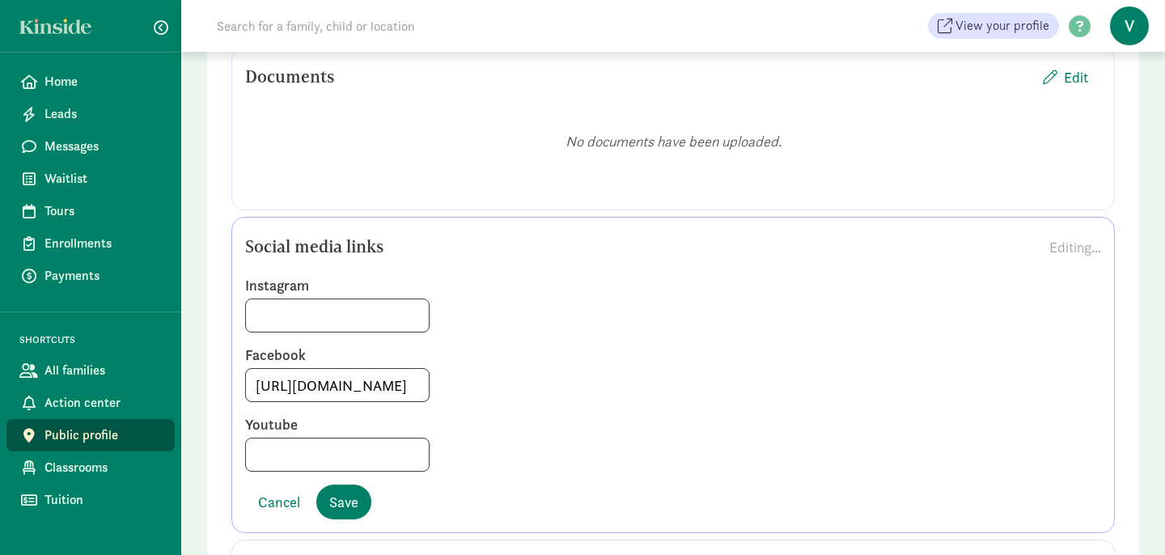
click at [600, 435] on label "Youtube" at bounding box center [673, 424] width 856 height 19
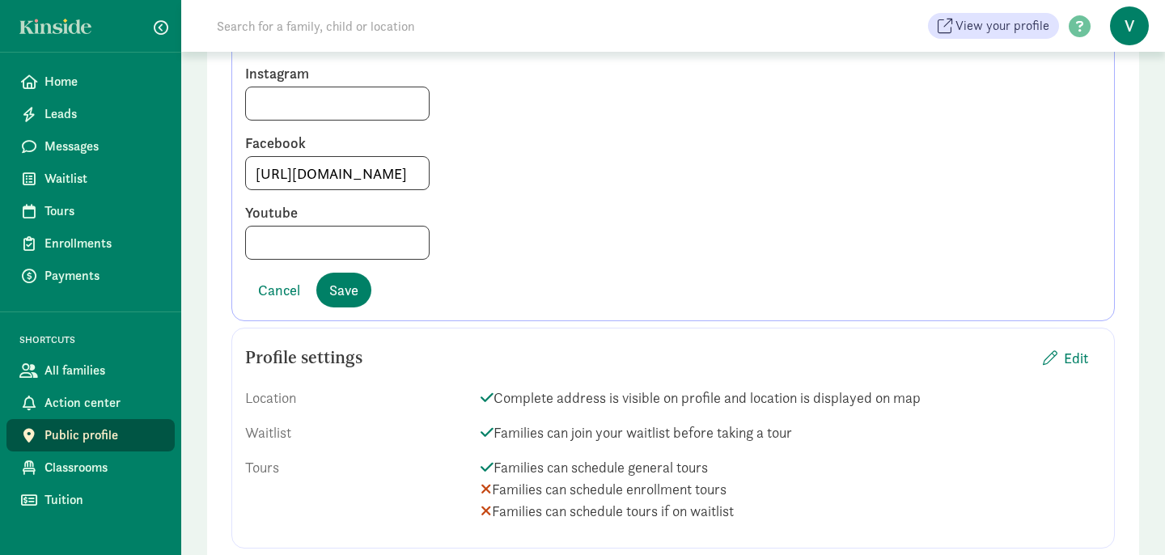
scroll to position [2225, 0]
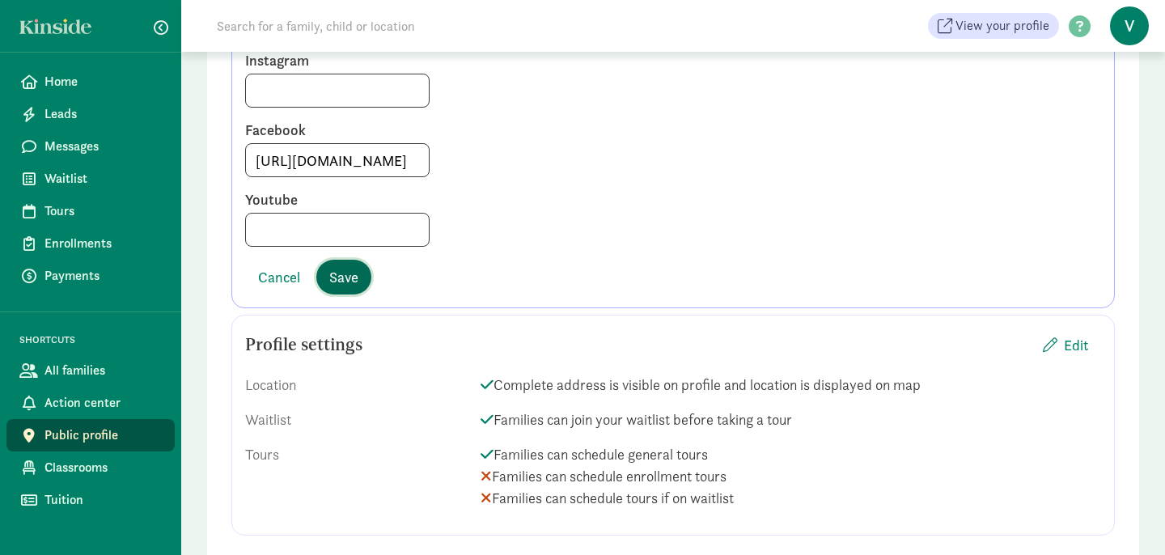
click at [350, 288] on span "Save" at bounding box center [343, 277] width 29 height 22
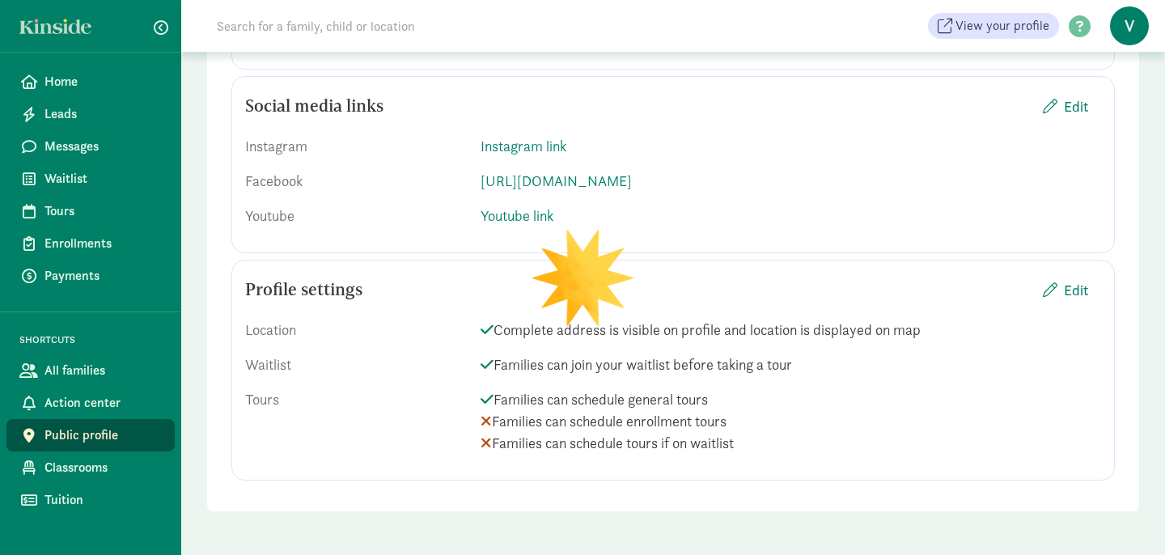
scroll to position [2162, 0]
click at [1083, 286] on span "Edit" at bounding box center [1076, 290] width 24 height 22
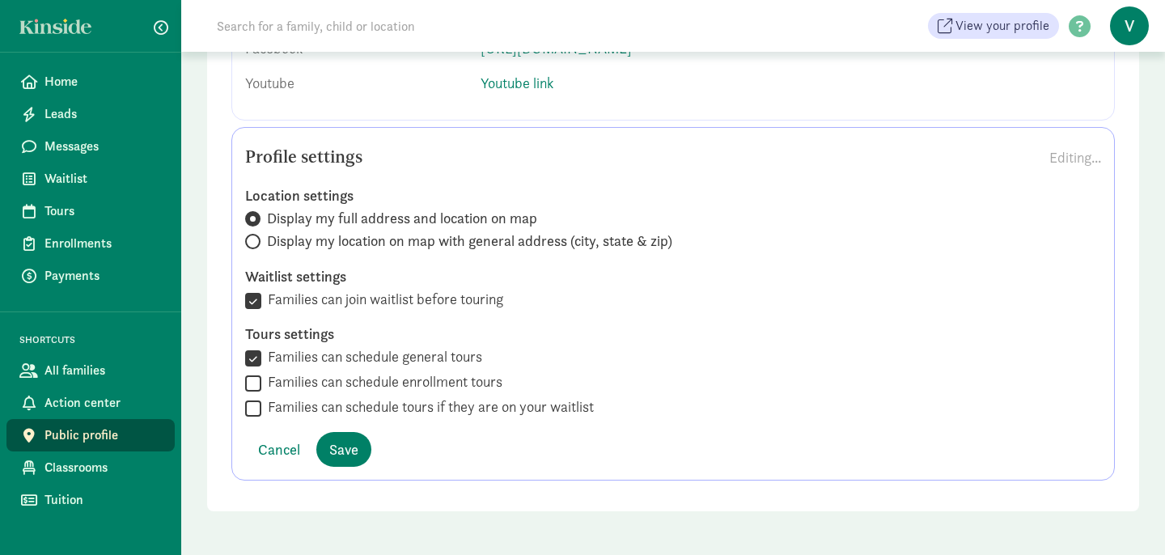
scroll to position [2295, 0]
click at [258, 302] on input "Families can join waitlist before touring" at bounding box center [253, 301] width 16 height 22
checkbox input "false"
click at [350, 450] on span "Save" at bounding box center [343, 450] width 29 height 22
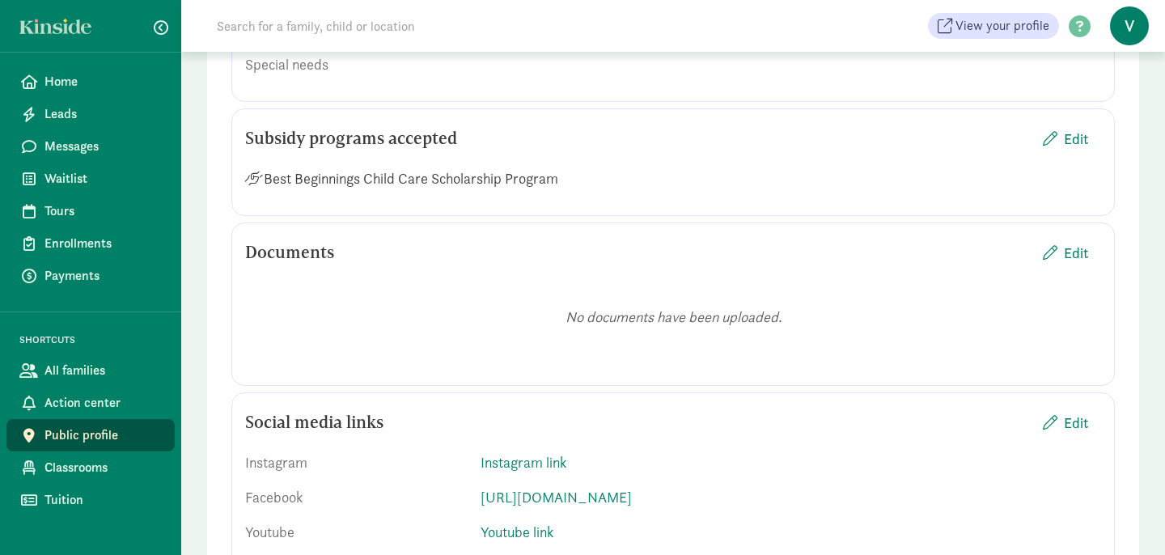
scroll to position [1817, 0]
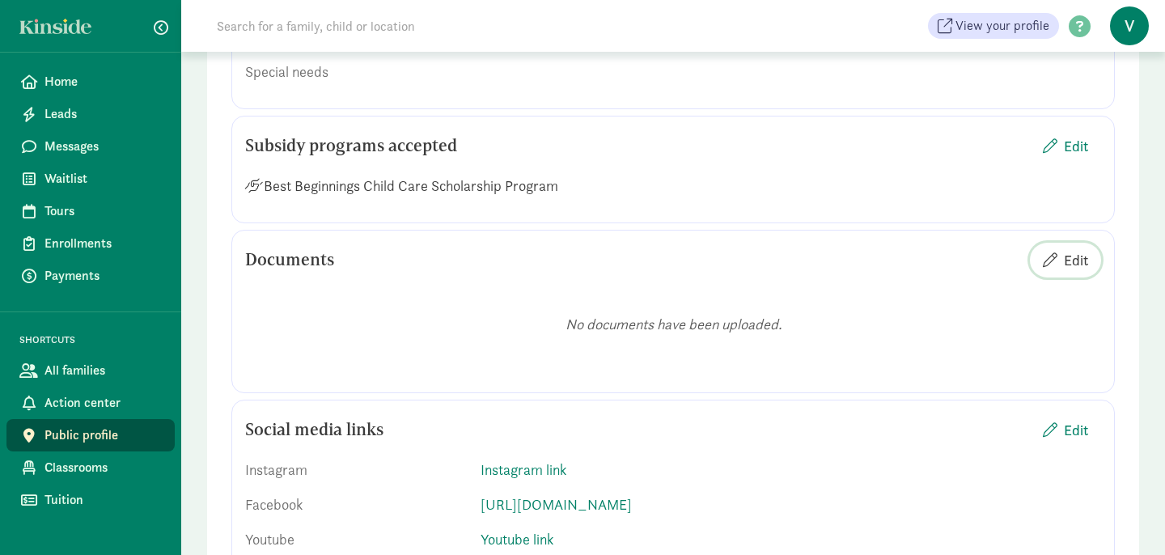
click at [1077, 271] on span "Edit" at bounding box center [1076, 260] width 24 height 22
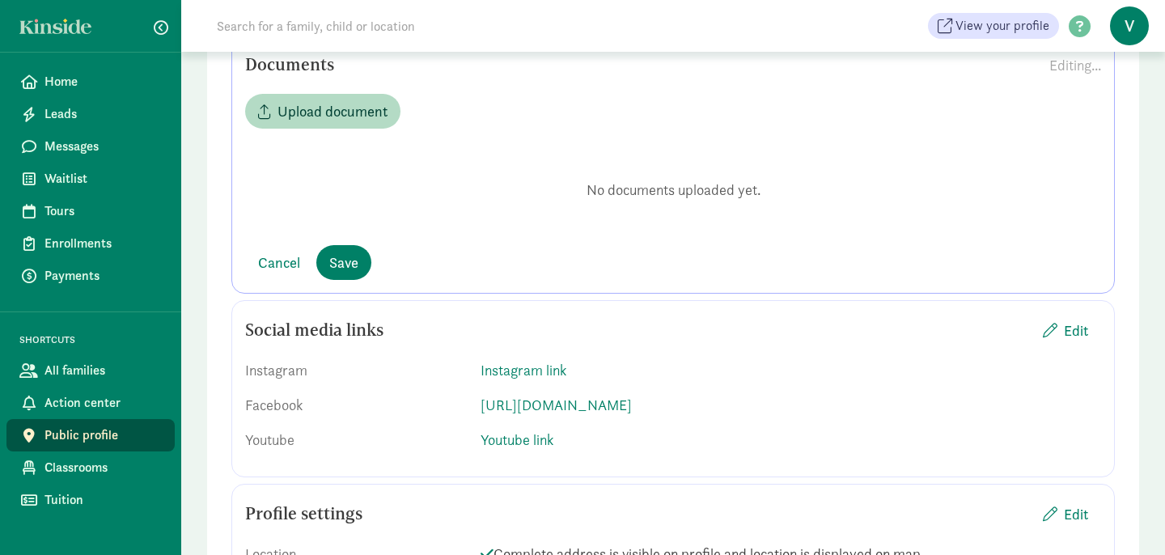
scroll to position [1992, 0]
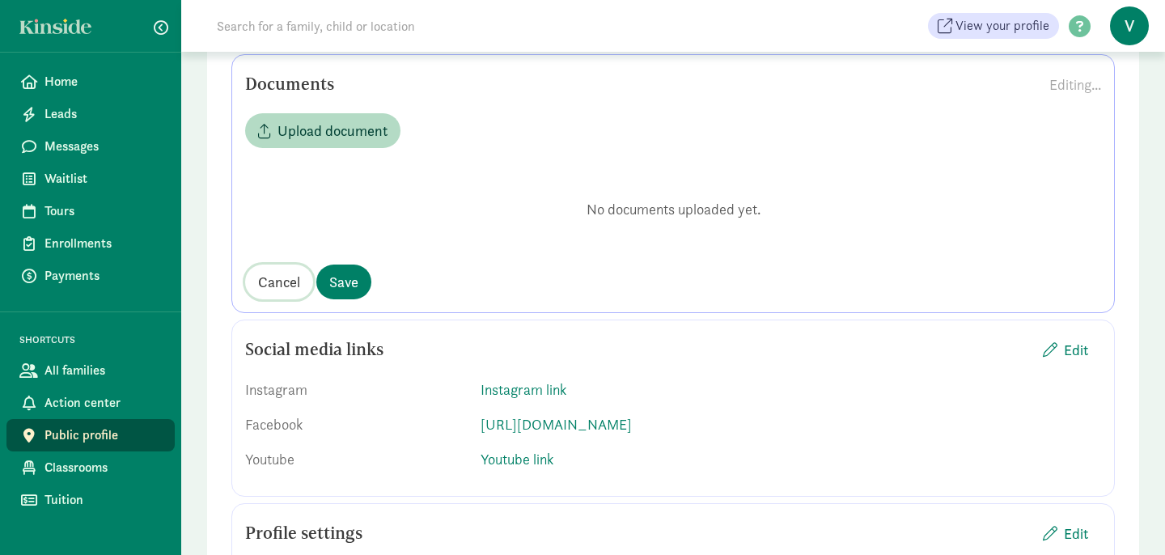
click at [278, 293] on span "Cancel" at bounding box center [279, 282] width 42 height 22
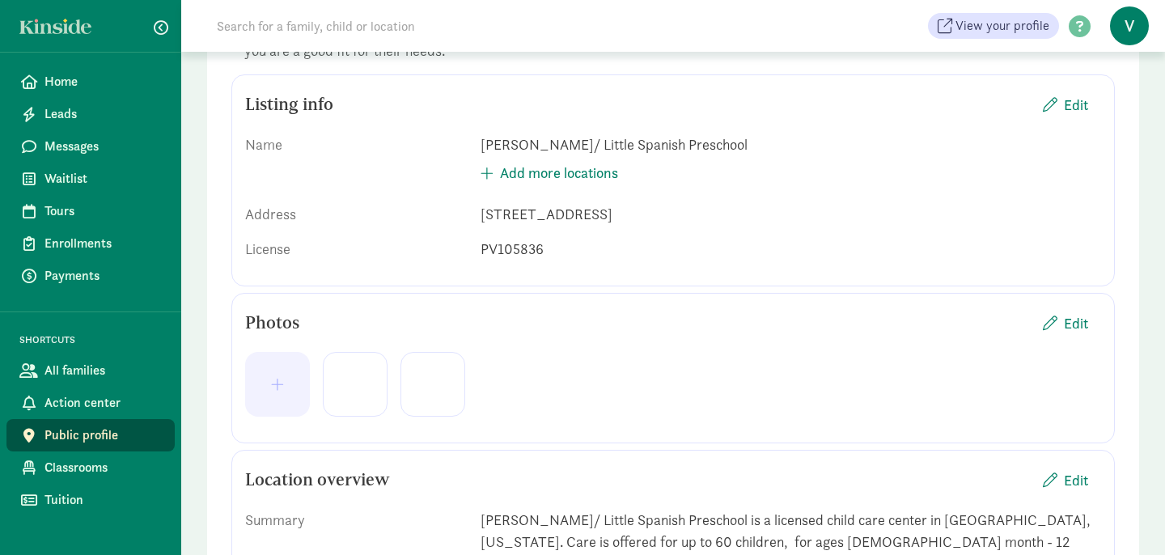
scroll to position [0, 0]
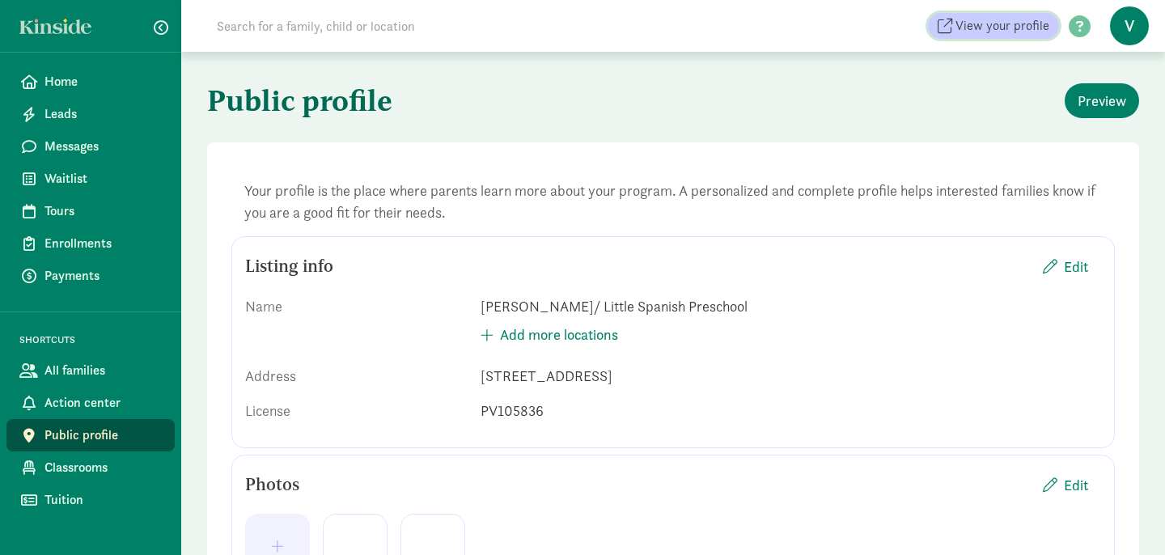
click at [1003, 26] on span "View your profile" at bounding box center [1003, 25] width 94 height 19
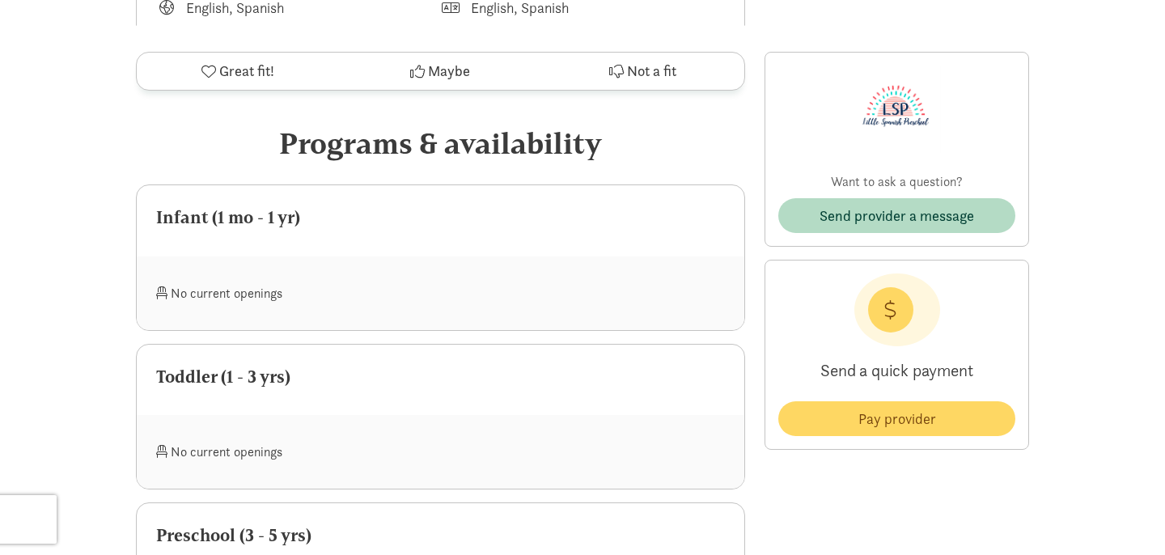
scroll to position [676, 0]
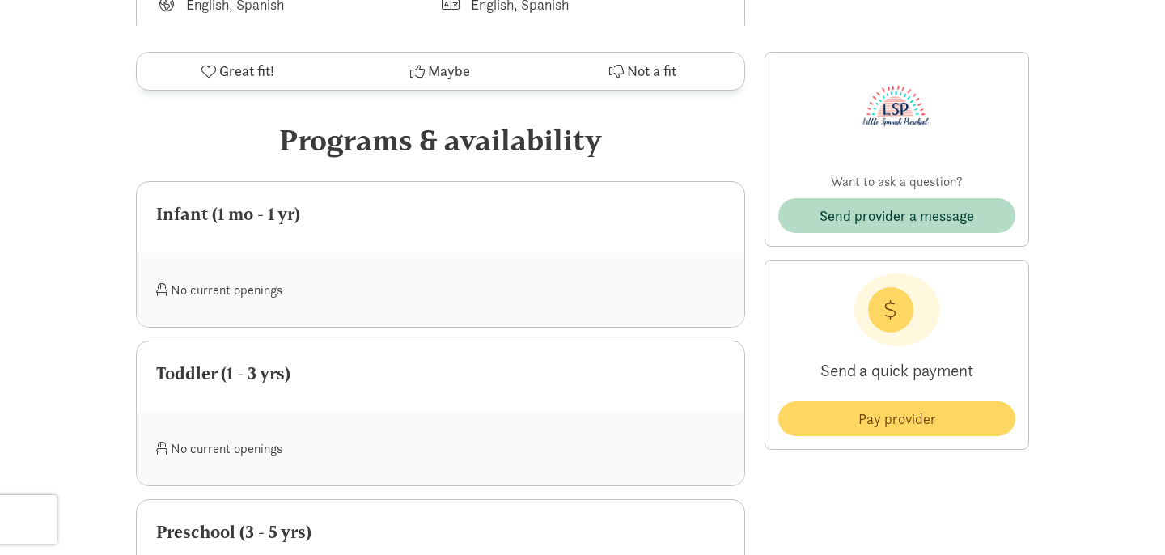
click at [429, 286] on div "No current openings" at bounding box center [298, 290] width 285 height 35
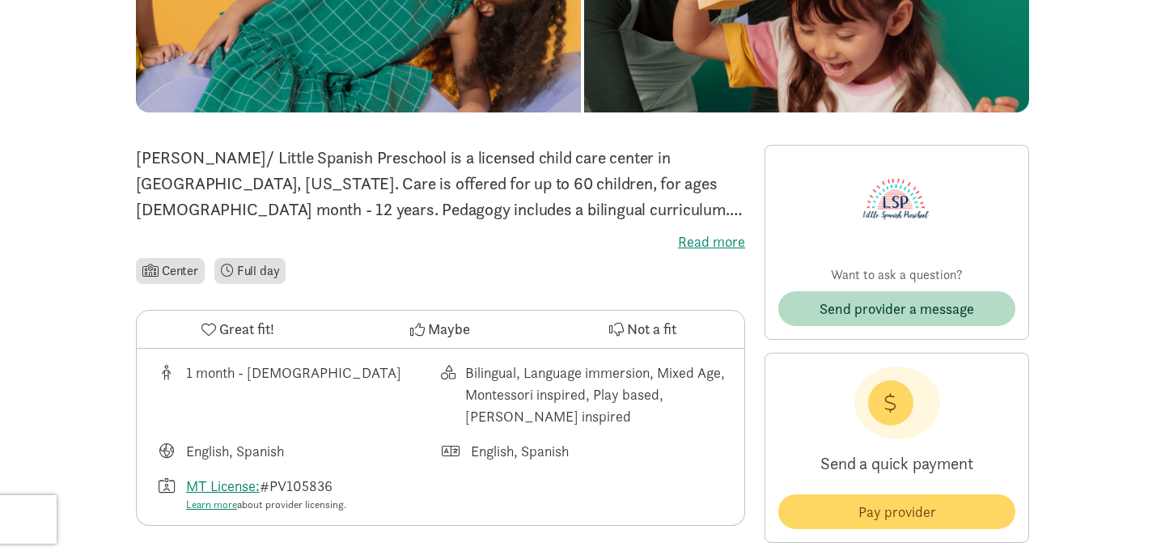
scroll to position [0, 0]
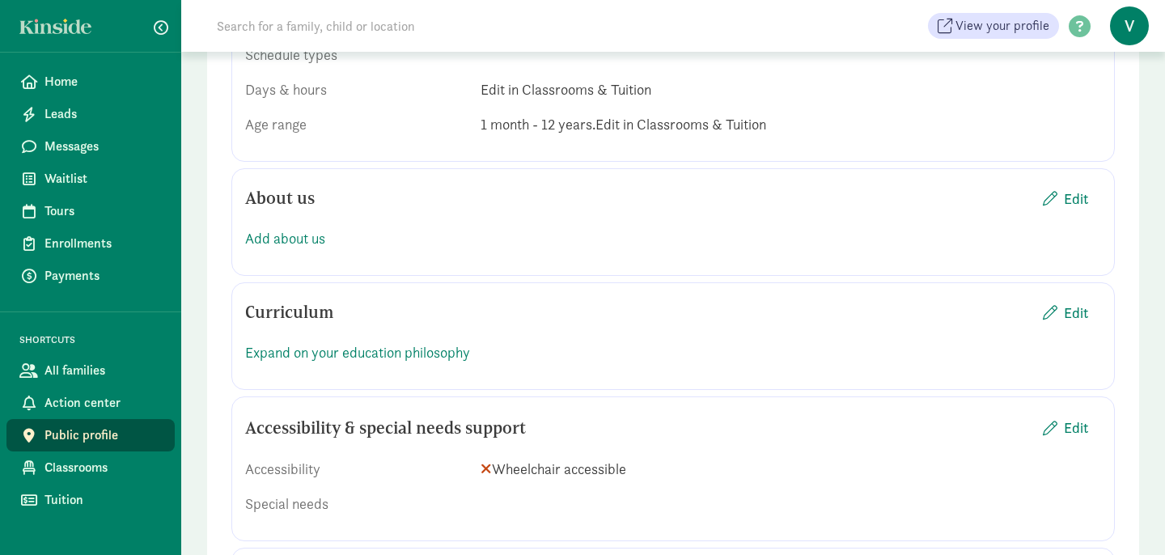
scroll to position [1152, 0]
click at [1084, 190] on span "Edit" at bounding box center [1076, 197] width 24 height 22
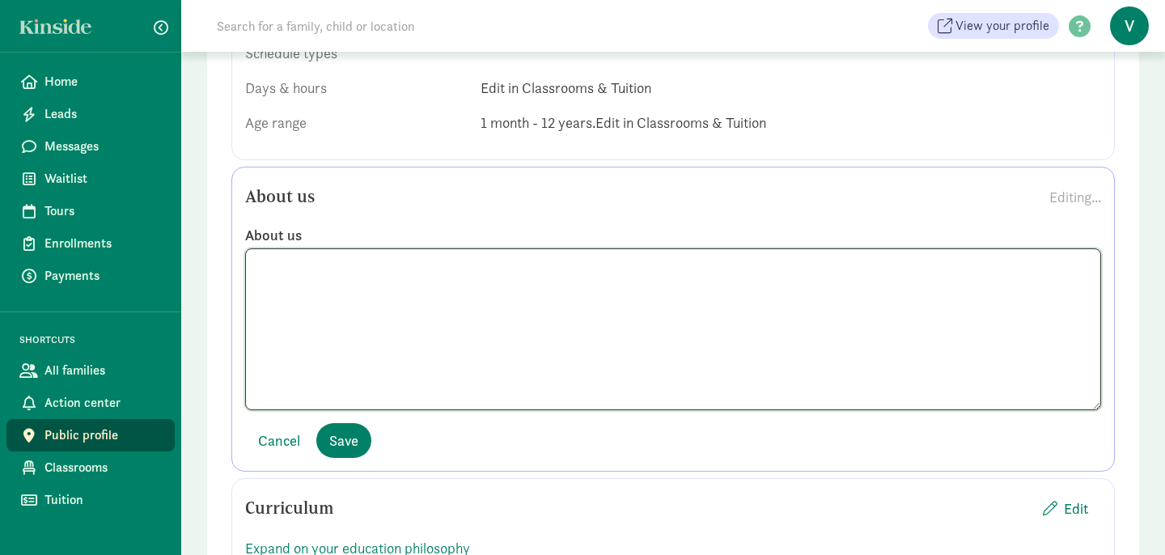
click at [293, 301] on textarea at bounding box center [673, 329] width 856 height 162
paste textarea "Mission Statement: Our mission is to provide a safe and nurturing early learnin…"
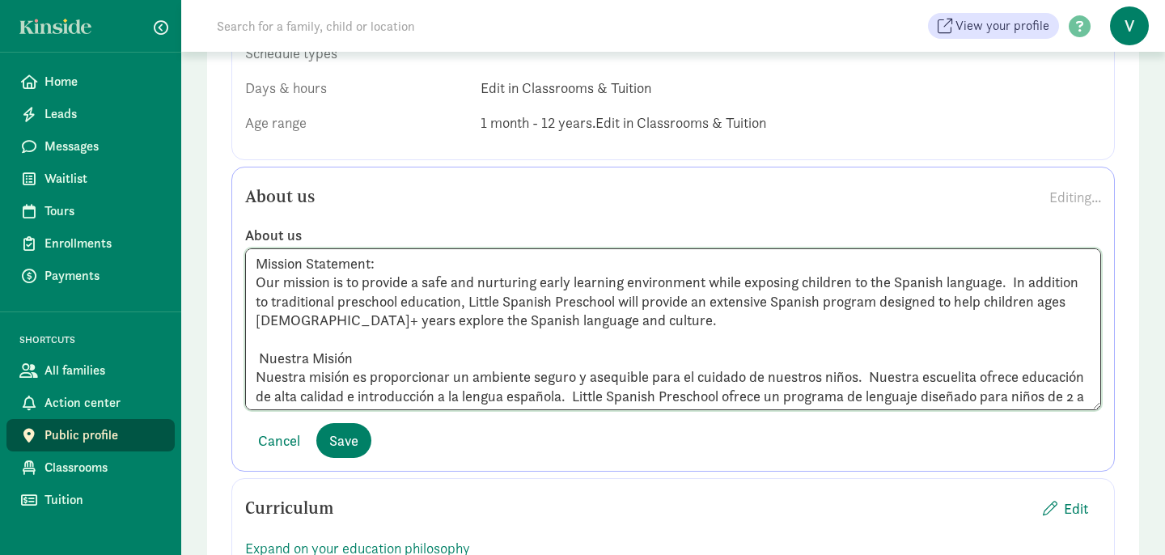
scroll to position [0, 0]
type textarea "Mission Statement: Our mission is to provide a safe and nurturing early learnin…"
click at [352, 438] on span "Save" at bounding box center [343, 441] width 29 height 22
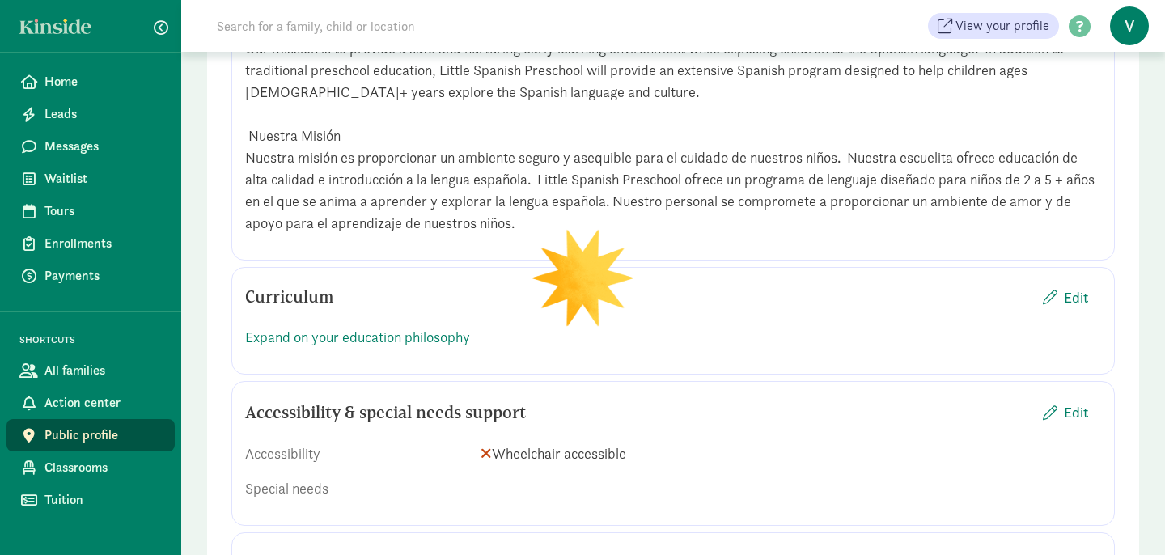
scroll to position [1364, 0]
click at [1075, 299] on span "Edit" at bounding box center [1076, 297] width 24 height 22
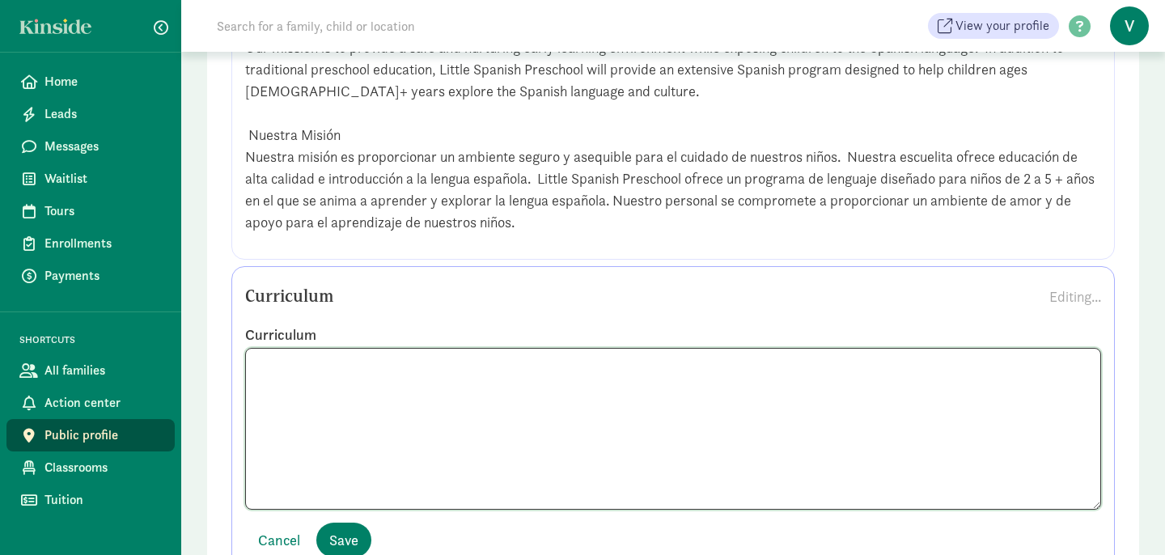
click at [272, 375] on textarea at bounding box center [673, 429] width 856 height 162
paste textarea "Our Curriculum Our school curriculum will include math, literacy (English/Spani…"
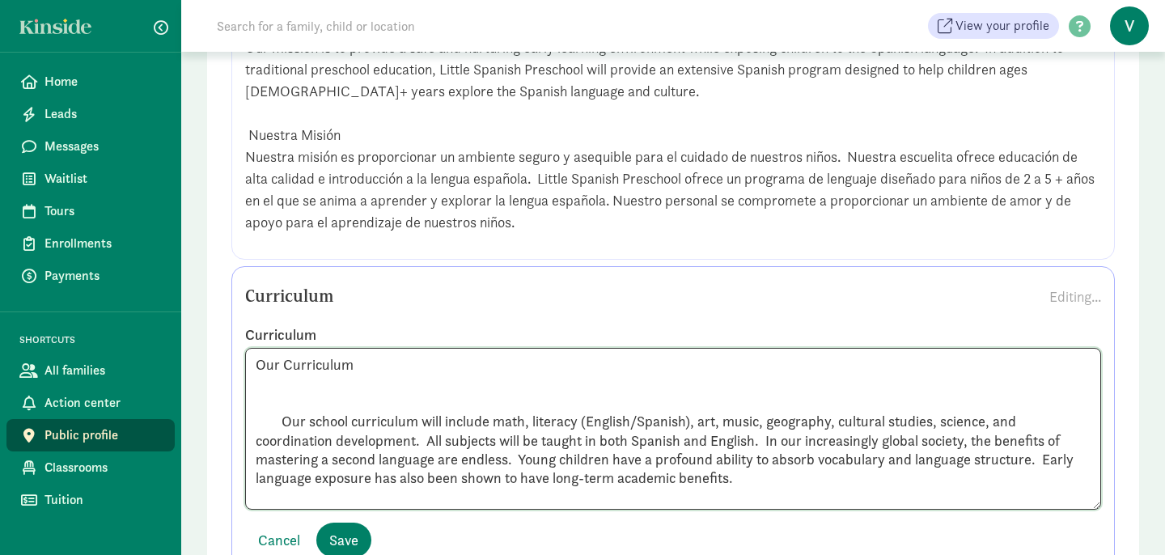
click at [280, 403] on textarea "Our Curriculum Our school curriculum will include math, literacy (English/Spani…" at bounding box center [673, 429] width 856 height 162
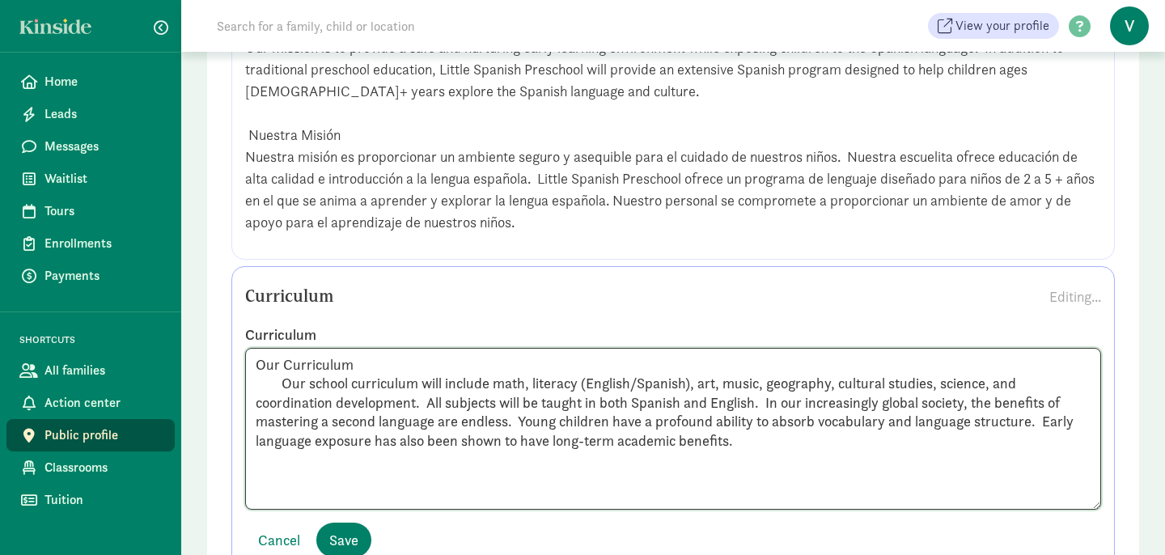
click at [740, 440] on textarea "Our Curriculum Our school curriculum will include math, literacy (English/Spani…" at bounding box center [673, 429] width 856 height 162
paste textarea "Nuestro currículo Nuestro currículo escolar incluirá matemáticas, lectoescritur…"
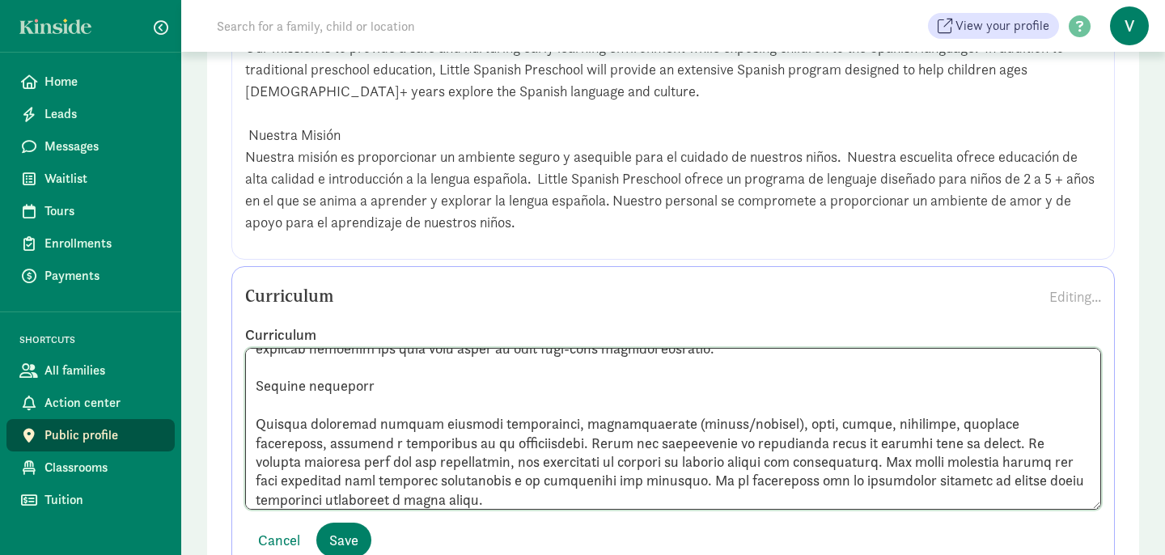
click at [254, 421] on textarea at bounding box center [673, 429] width 856 height 162
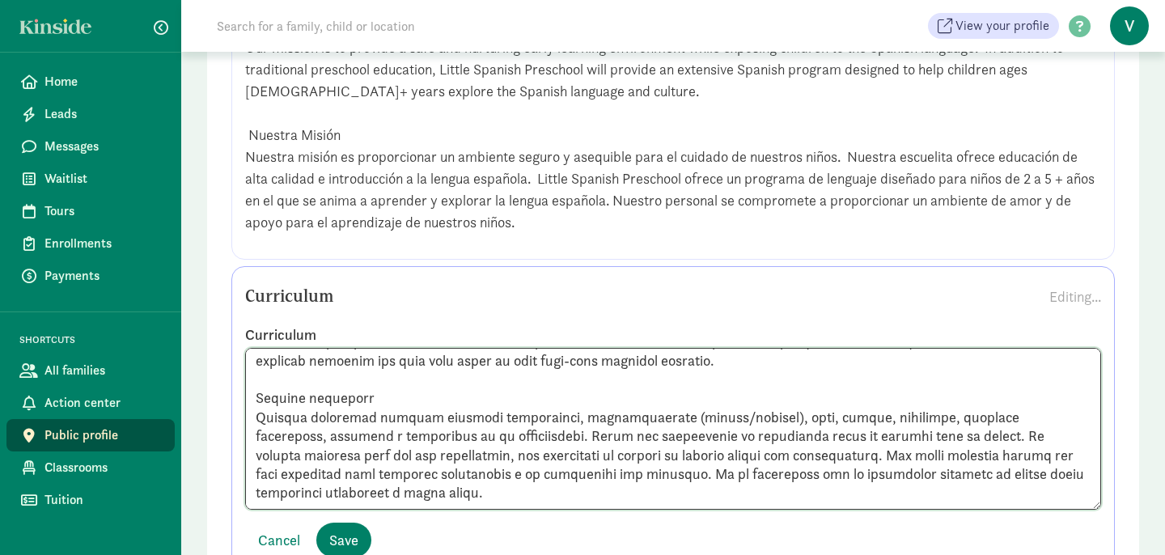
scroll to position [80, 0]
type textarea "Our Curriculum Our school curriculum will include math, literacy (English/Spani…"
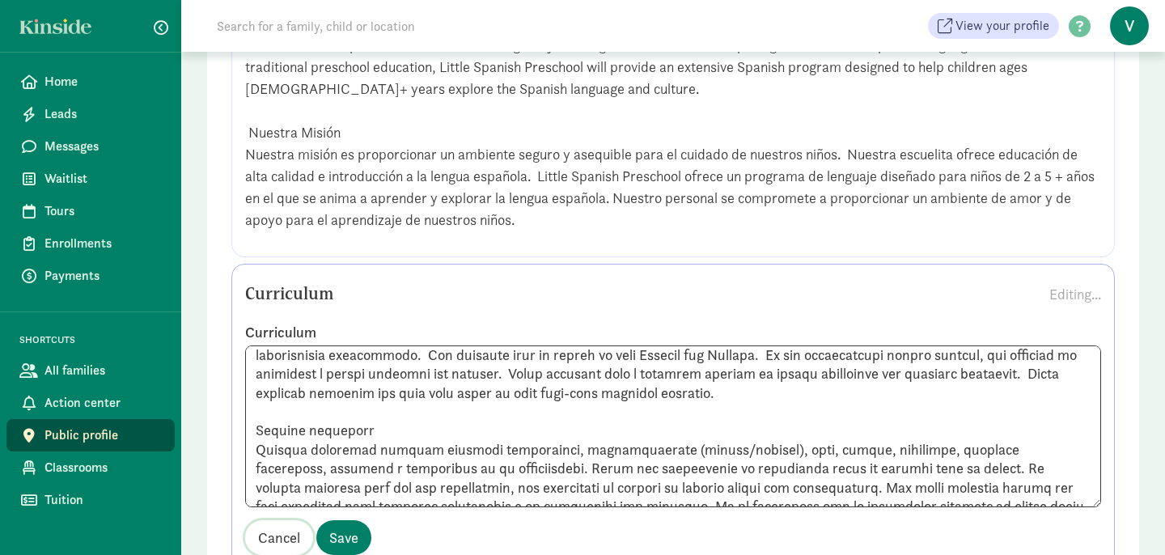
scroll to position [55, 0]
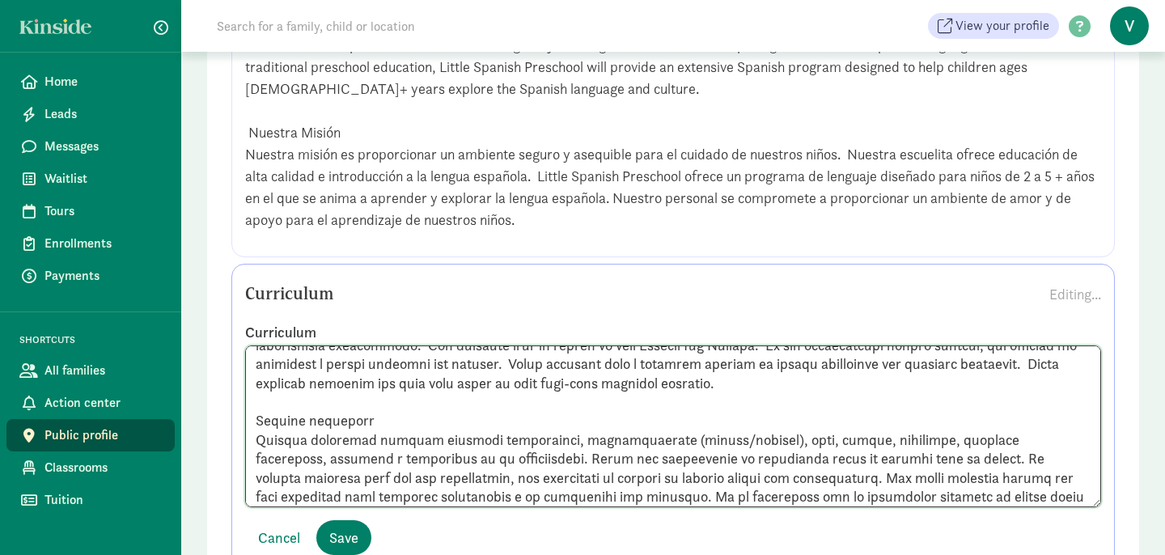
click at [255, 439] on textarea at bounding box center [673, 427] width 856 height 162
type textarea "Our Curriculum Our school curriculum will include math, literacy (English/Spani…"
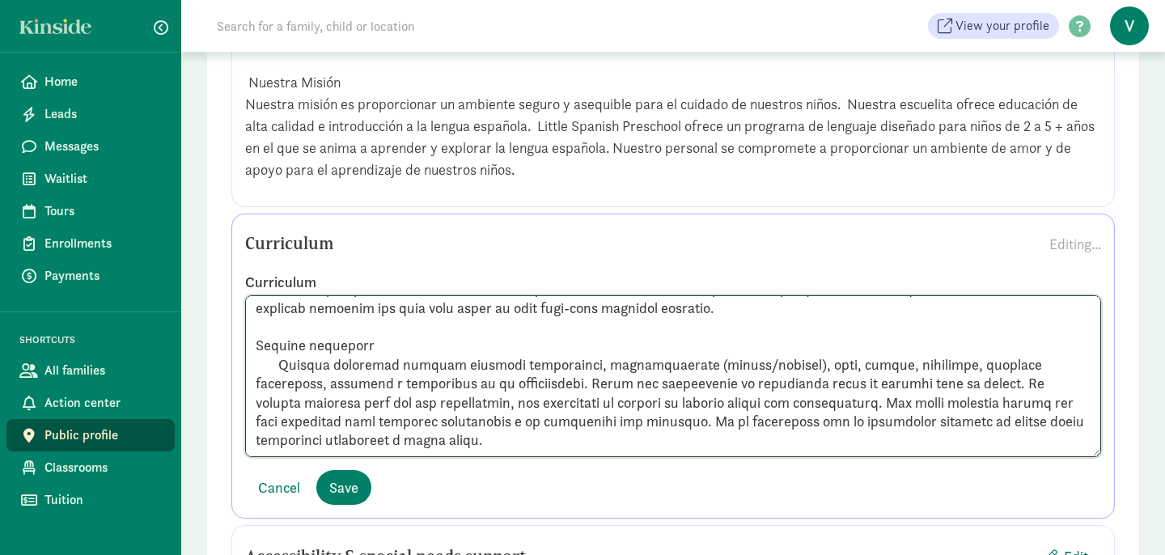
scroll to position [1419, 0]
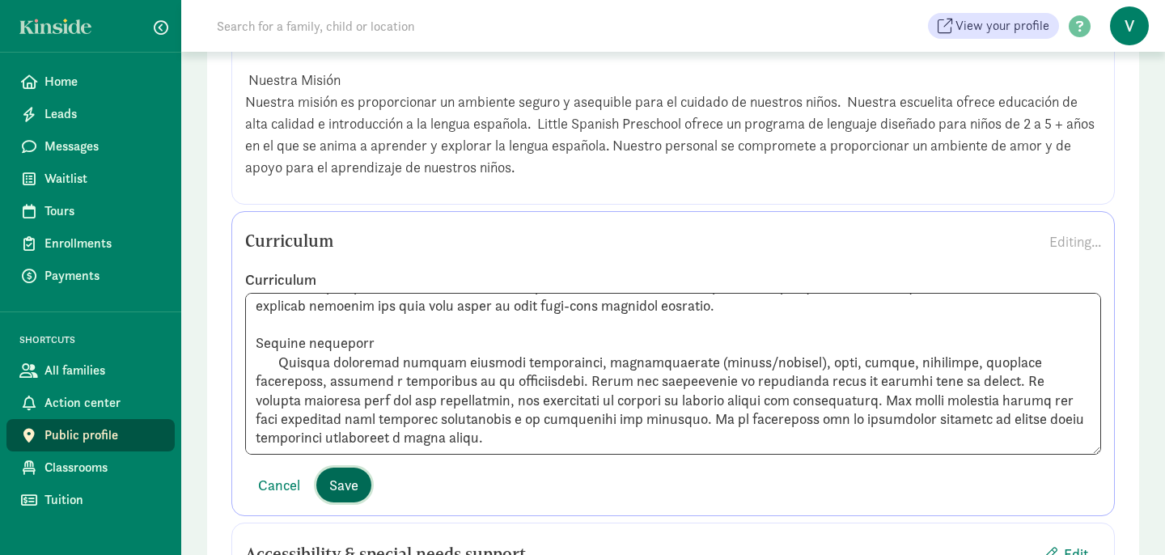
click at [351, 482] on span "Save" at bounding box center [343, 485] width 29 height 22
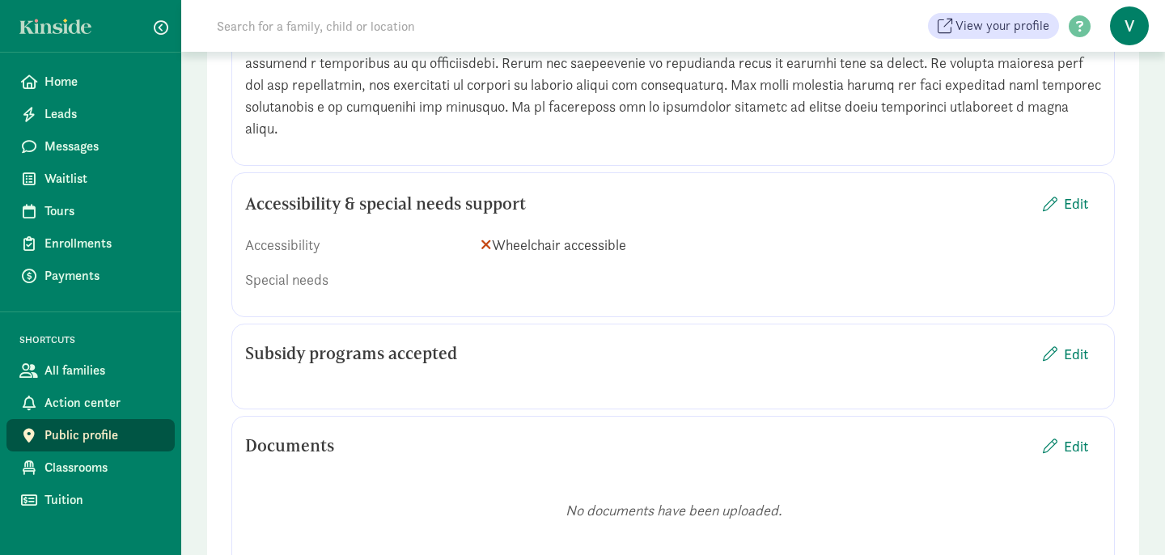
scroll to position [1824, 0]
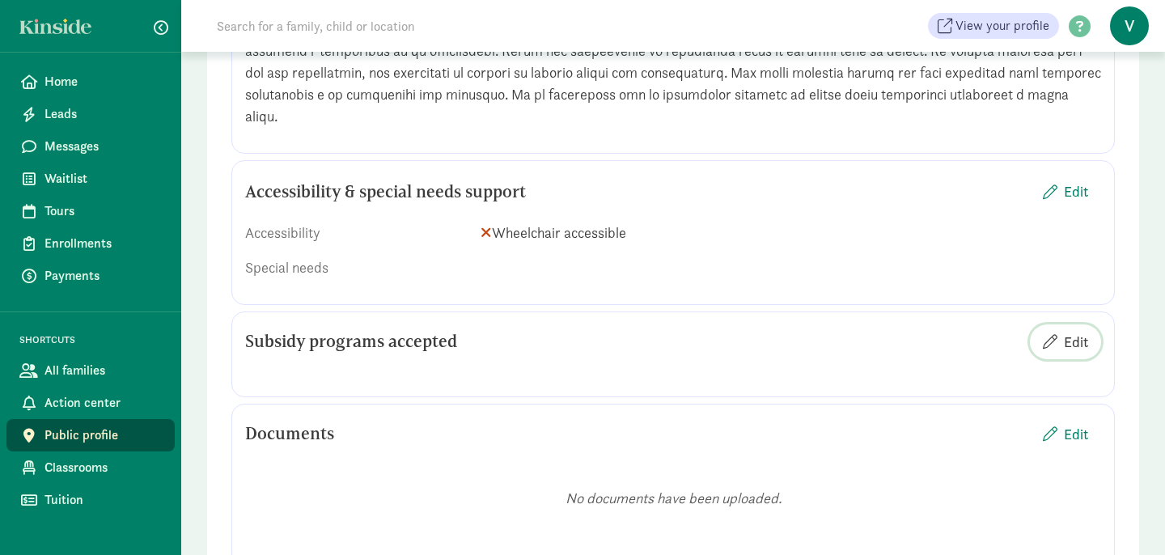
click at [1079, 331] on span "Edit" at bounding box center [1076, 342] width 24 height 22
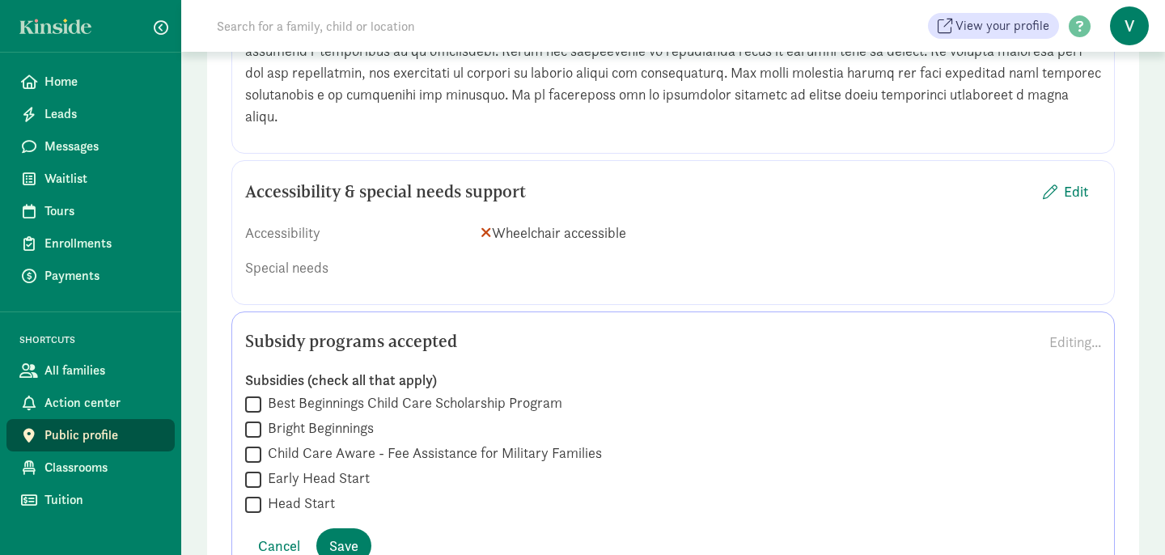
click at [259, 393] on input "Best Beginnings Child Care Scholarship Program" at bounding box center [253, 404] width 16 height 22
checkbox input "true"
click at [346, 535] on span "Save" at bounding box center [343, 546] width 29 height 22
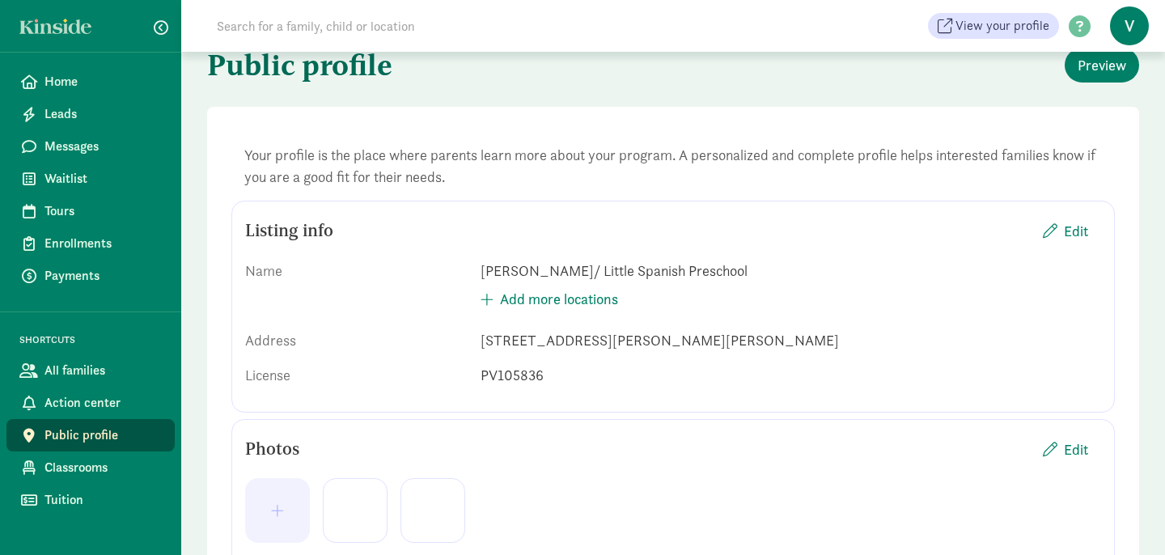
scroll to position [0, 0]
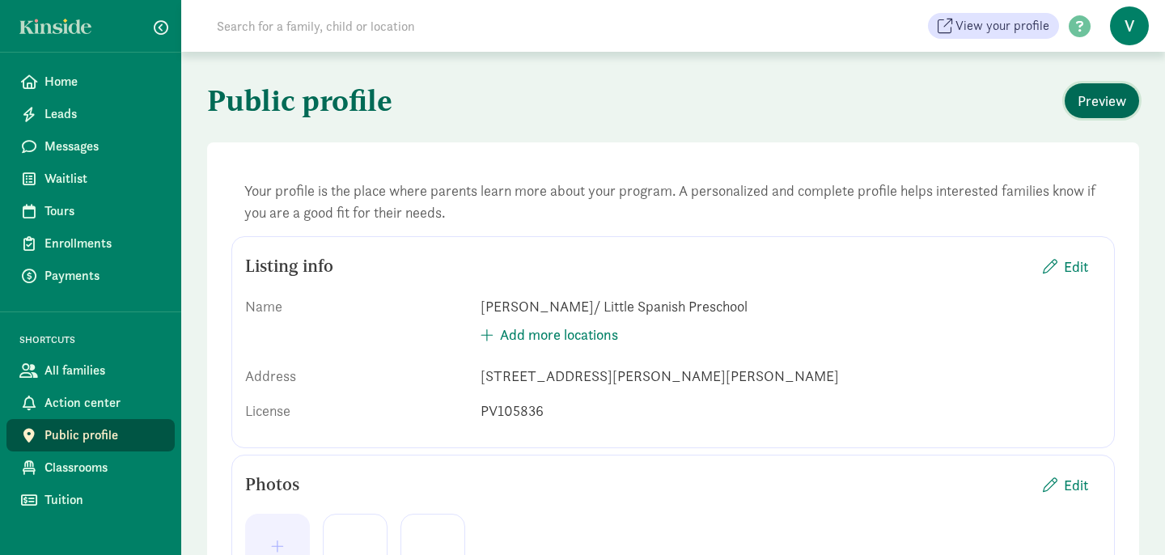
click at [1106, 108] on span "Preview" at bounding box center [1102, 101] width 49 height 22
click at [74, 89] on span "Home" at bounding box center [103, 81] width 117 height 19
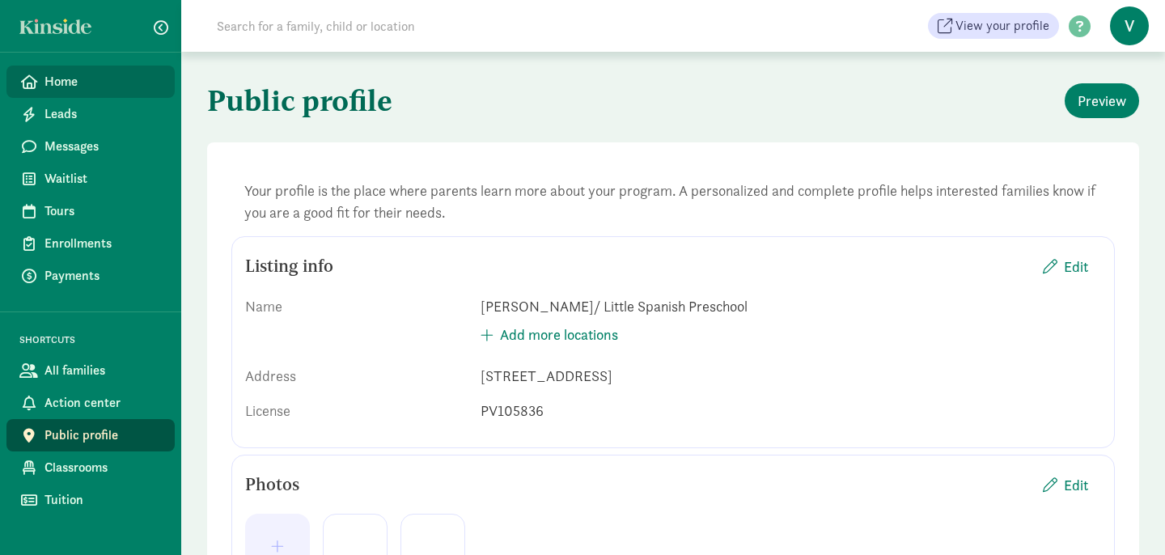
click at [87, 85] on span "Home" at bounding box center [103, 81] width 117 height 19
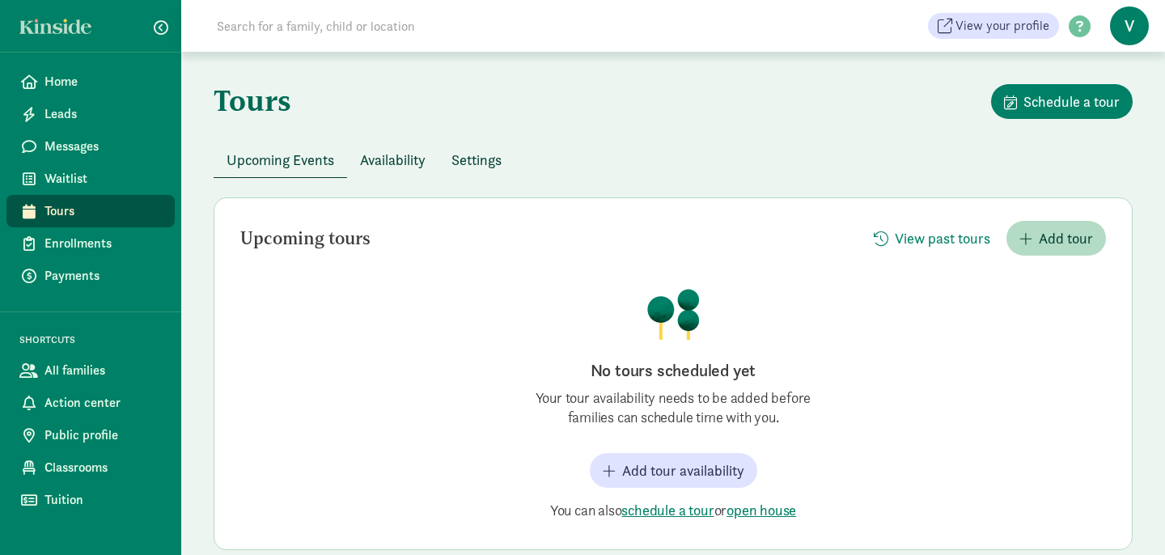
click at [388, 161] on span "Availability" at bounding box center [393, 160] width 66 height 22
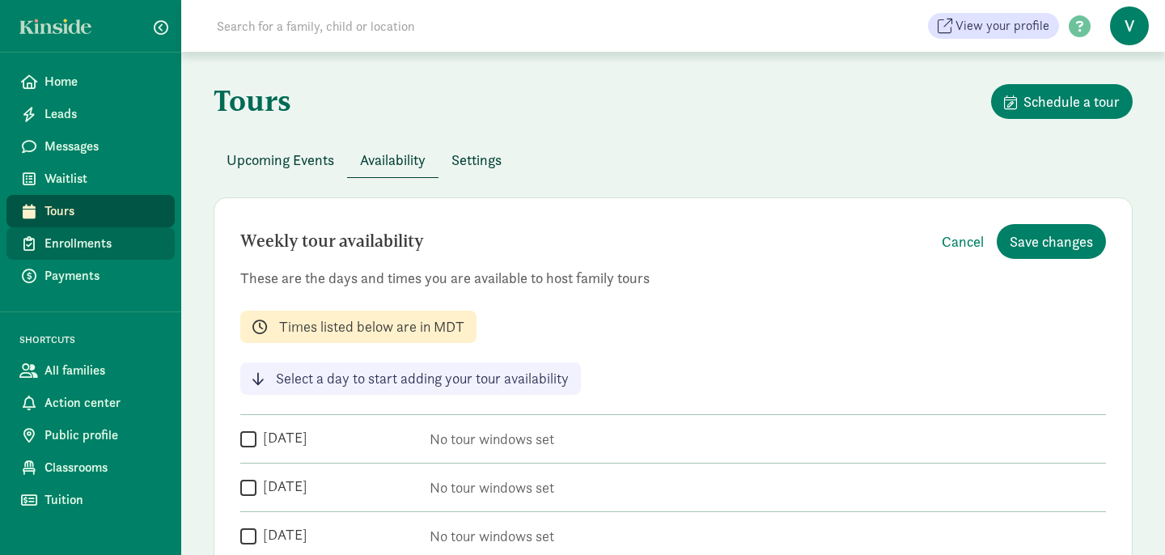
click at [84, 245] on span "Enrollments" at bounding box center [103, 243] width 117 height 19
